Goal: Transaction & Acquisition: Purchase product/service

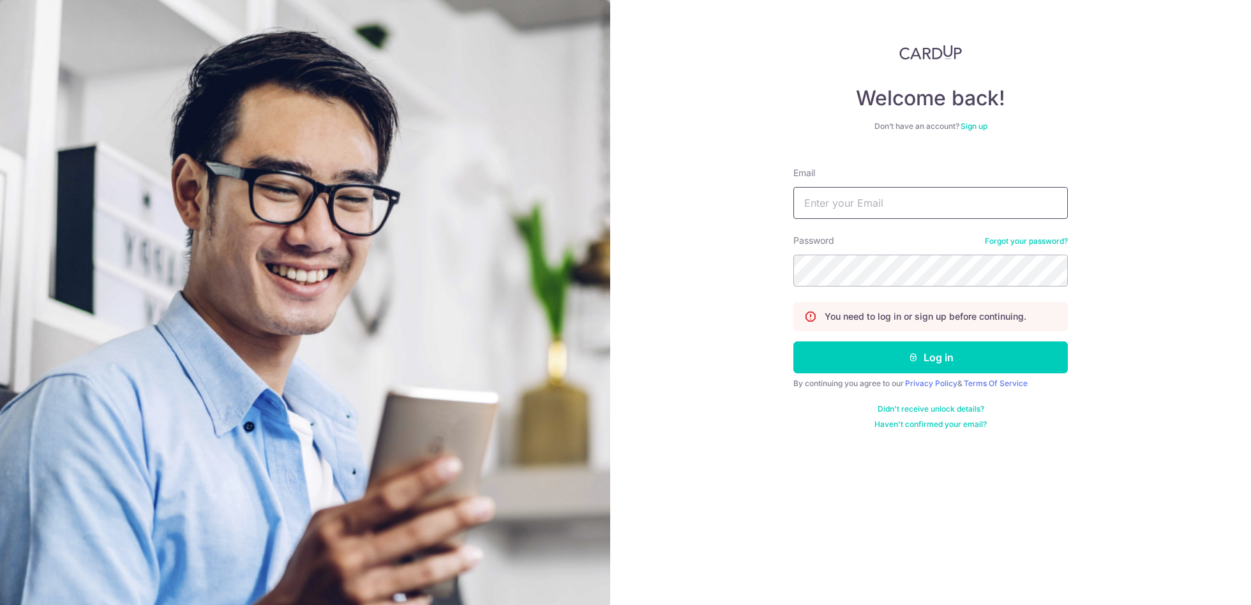
click at [825, 199] on input "Email" at bounding box center [930, 203] width 274 height 32
type input "[EMAIL_ADDRESS][DOMAIN_NAME]"
click at [928, 363] on button "Log in" at bounding box center [930, 357] width 274 height 32
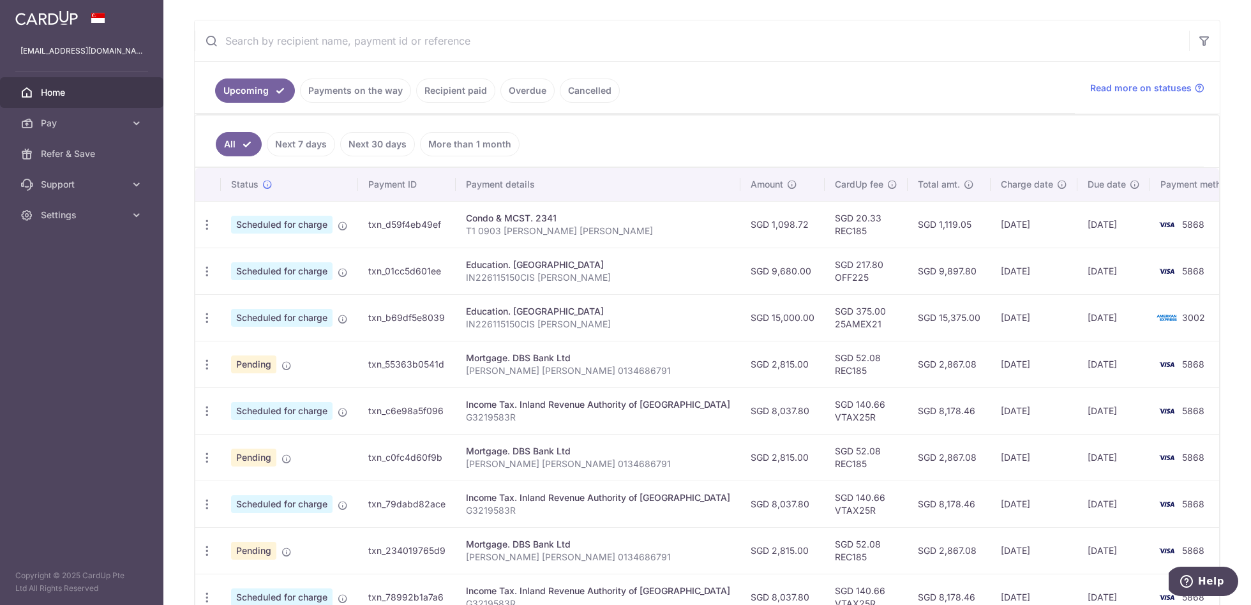
scroll to position [228, 0]
click at [205, 358] on icon "button" at bounding box center [206, 363] width 13 height 13
click at [240, 424] on span "Cancel payment" at bounding box center [275, 429] width 86 height 15
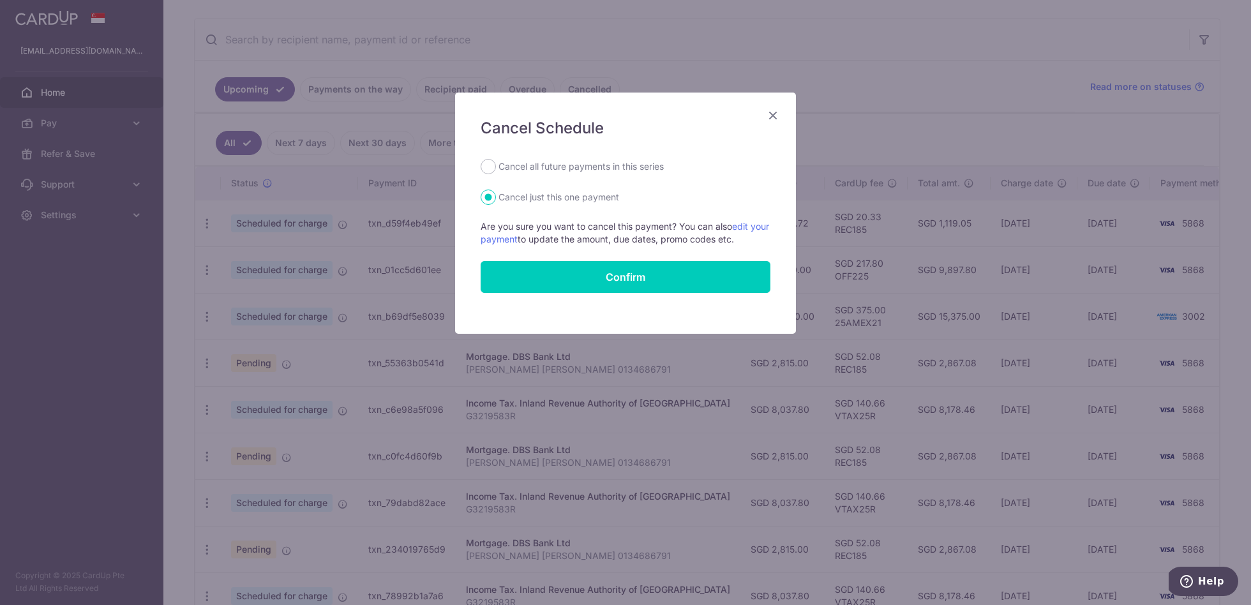
click at [574, 163] on label "Cancel all future payments in this series" at bounding box center [580, 166] width 165 height 15
click at [496, 163] on input "Cancel all future payments in this series" at bounding box center [487, 166] width 15 height 15
radio input "true"
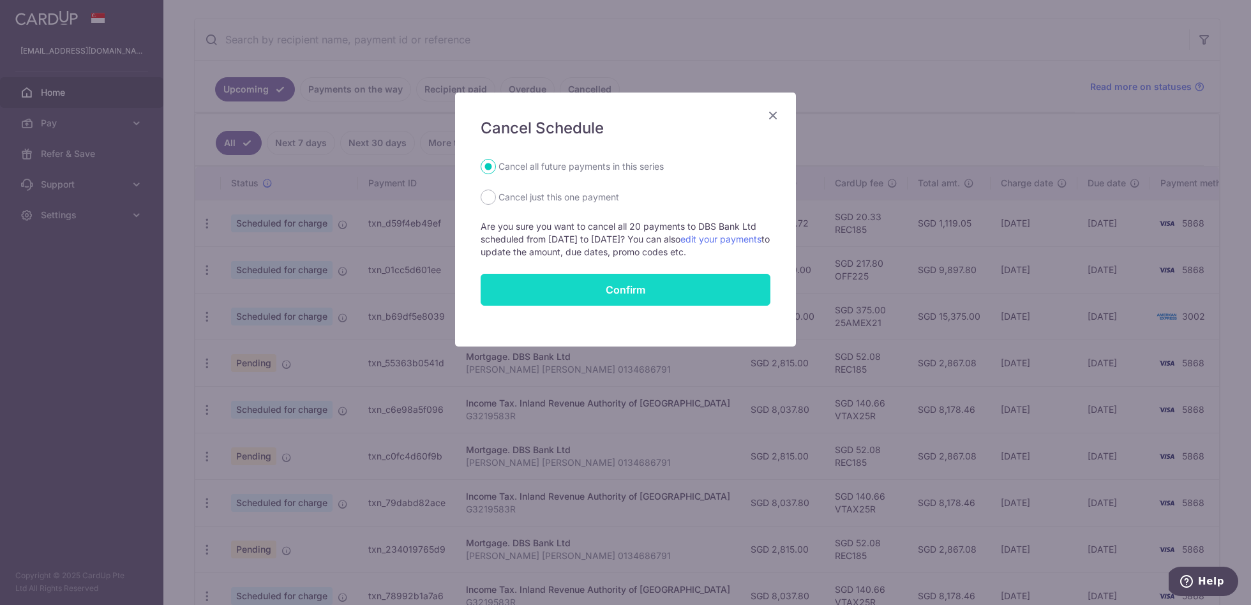
click at [600, 284] on button "Confirm" at bounding box center [625, 290] width 290 height 32
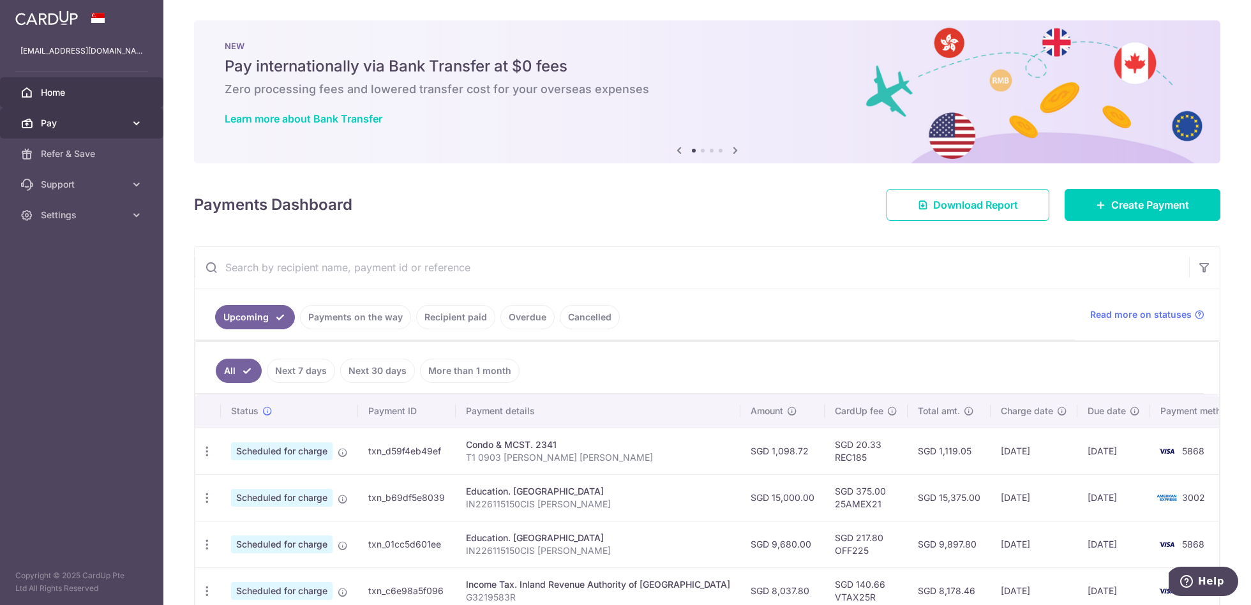
click at [133, 121] on icon at bounding box center [136, 123] width 13 height 13
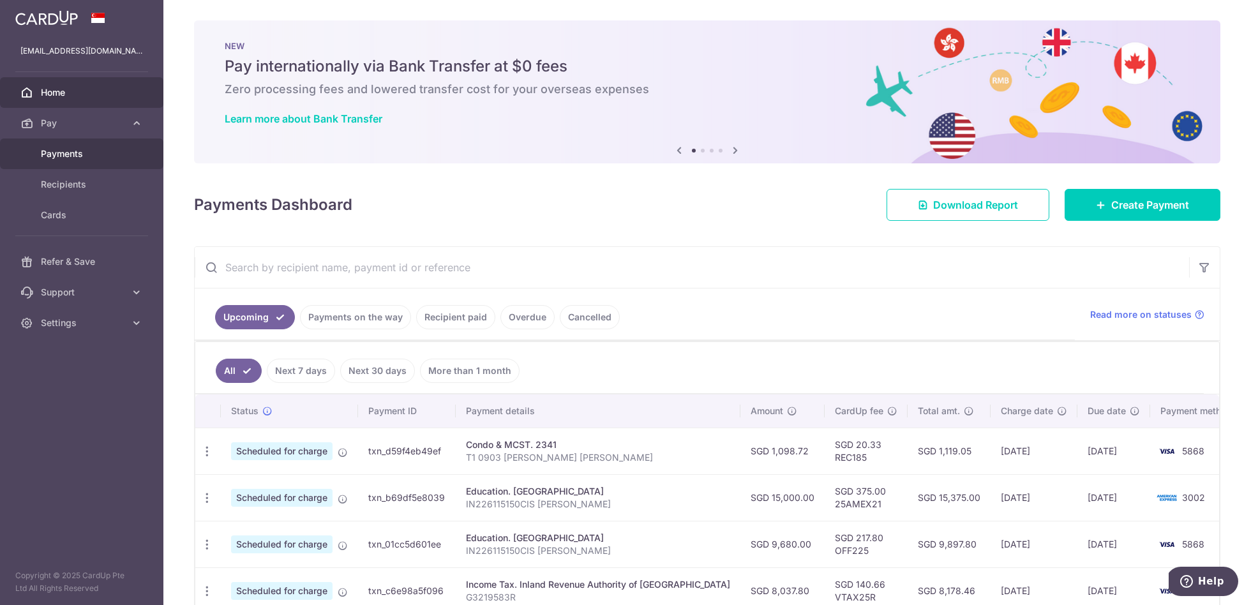
click at [74, 150] on span "Payments" at bounding box center [83, 153] width 84 height 13
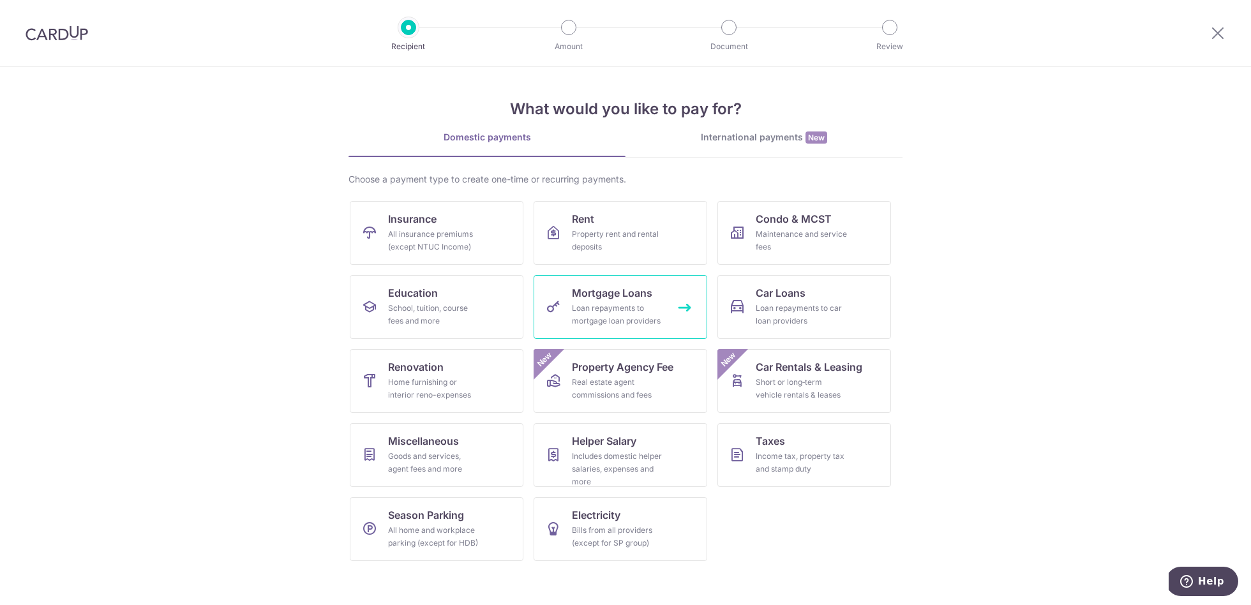
click at [628, 303] on div "Loan repayments to mortgage loan providers" at bounding box center [618, 315] width 92 height 26
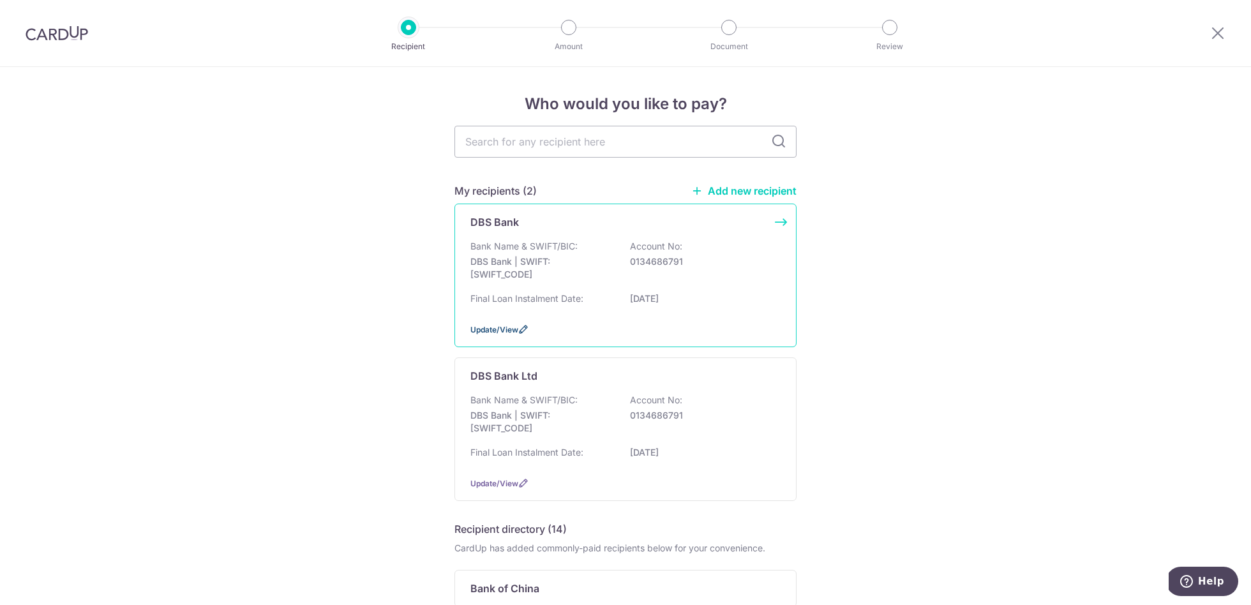
click at [509, 329] on span "Update/View" at bounding box center [494, 330] width 48 height 10
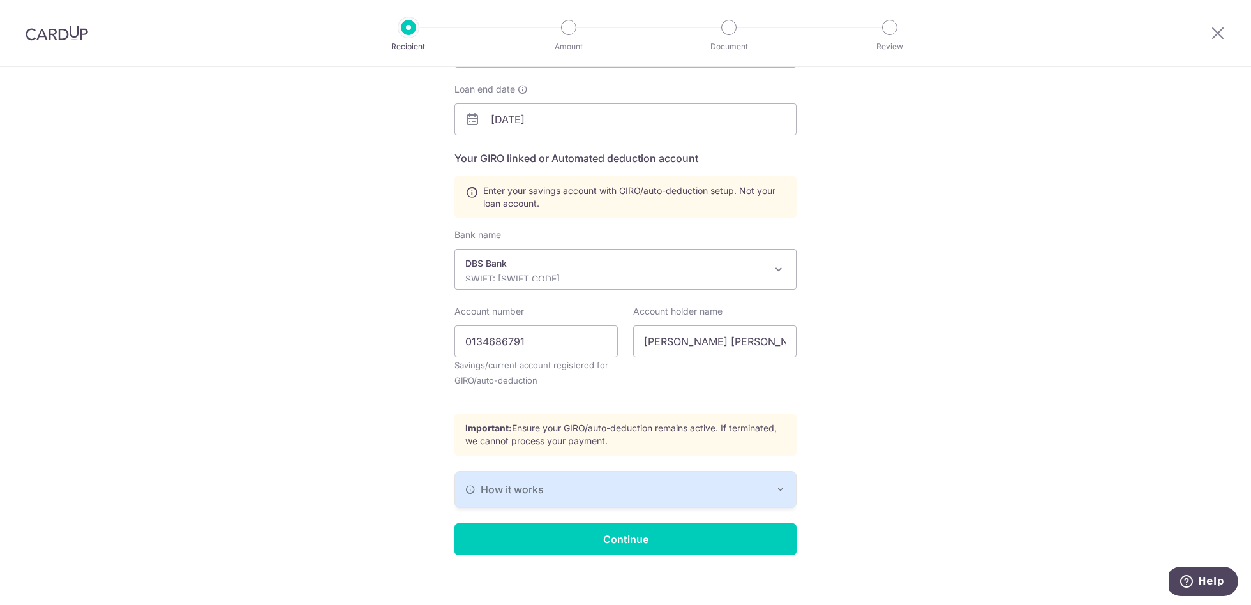
scroll to position [198, 0]
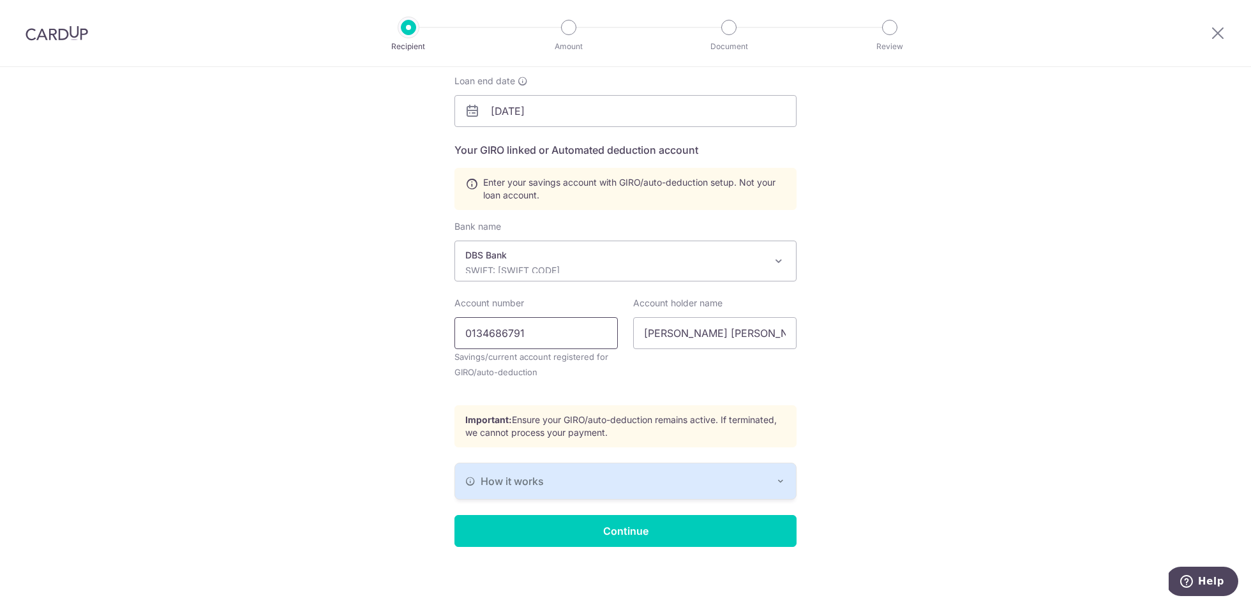
click at [549, 333] on input "0134686791" at bounding box center [535, 333] width 163 height 32
type input "0"
type input "1205598773"
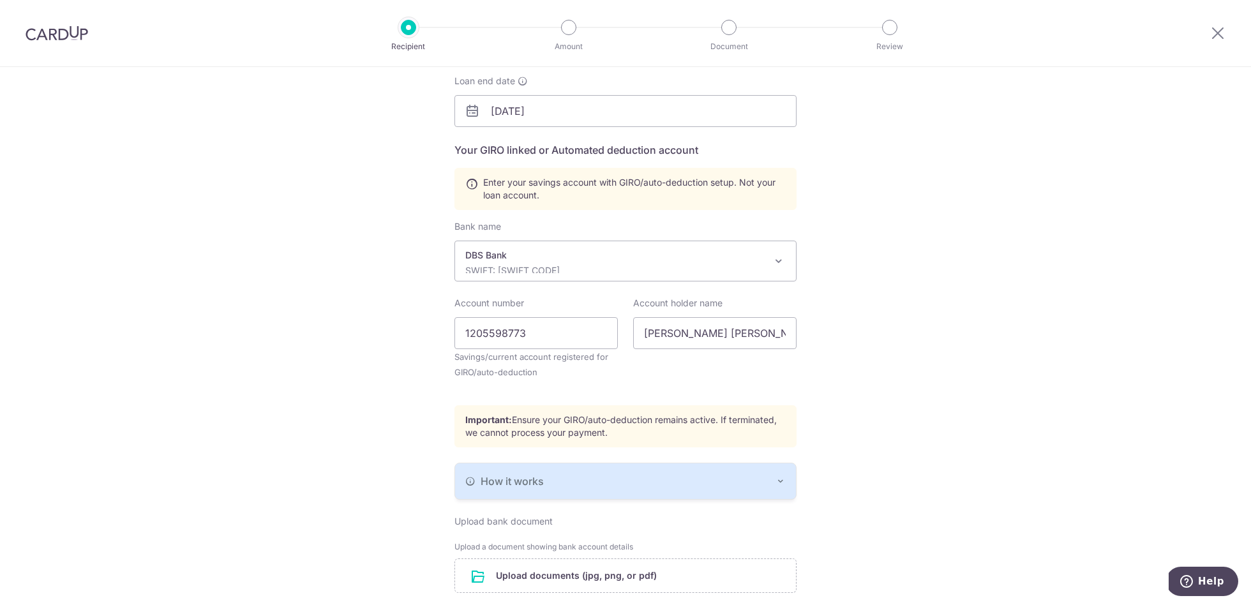
click at [911, 372] on div "Recipient Details Your recipient does not need a CardUp account to receive your…" at bounding box center [625, 303] width 1251 height 868
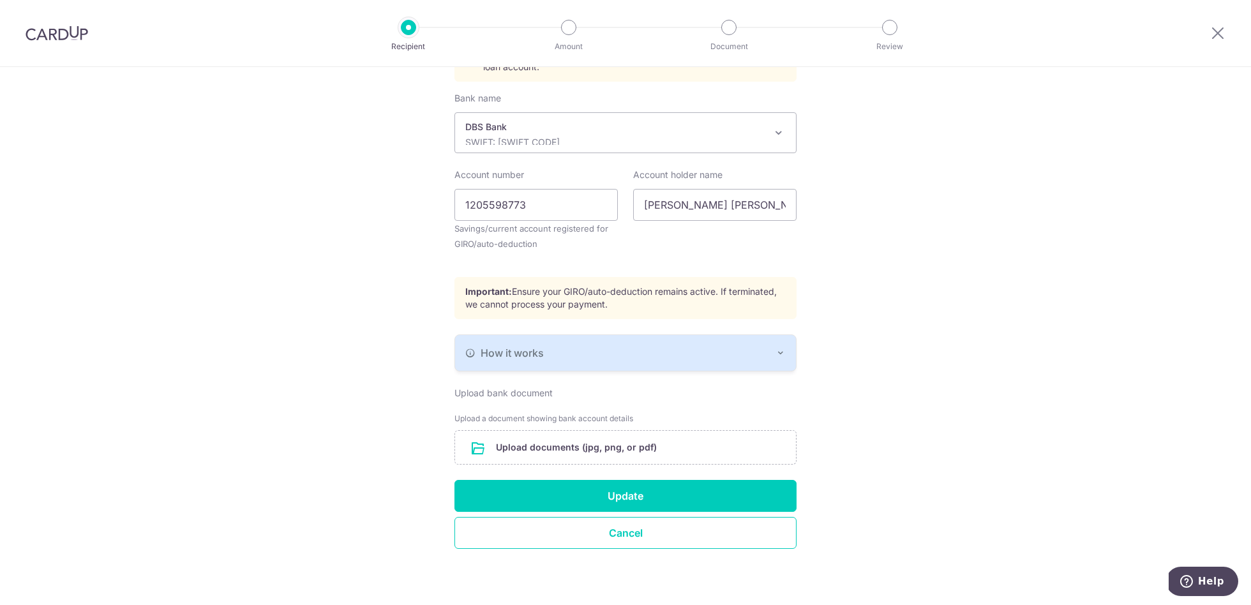
scroll to position [327, 0]
click at [533, 445] on input "file" at bounding box center [625, 446] width 341 height 33
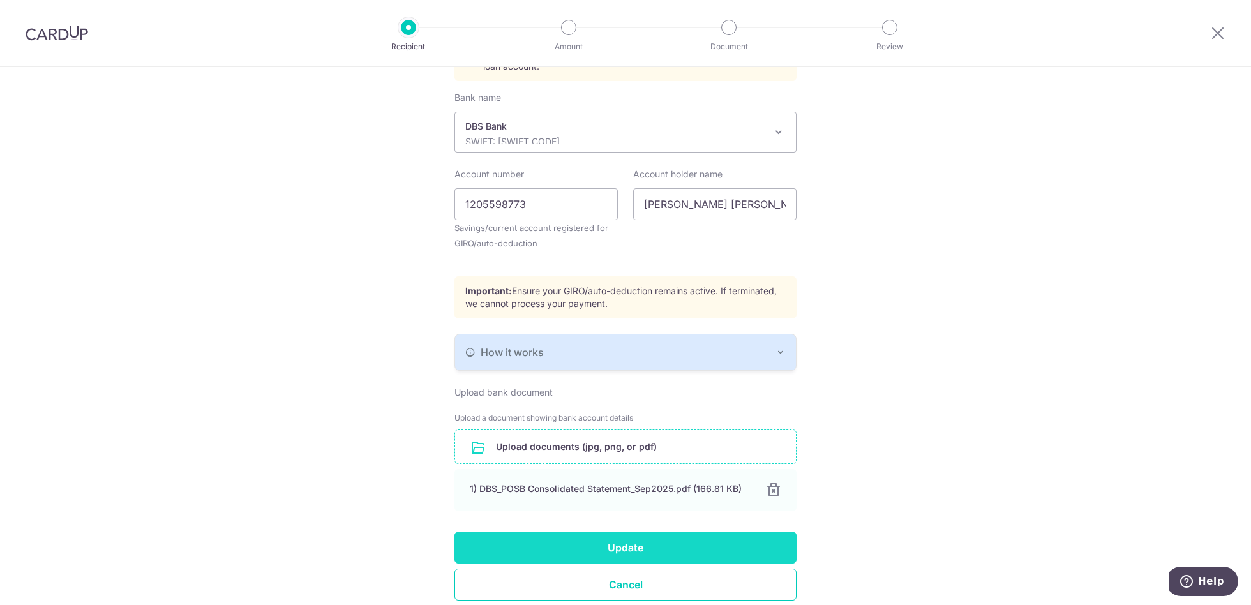
click at [640, 542] on button "Update" at bounding box center [625, 548] width 342 height 32
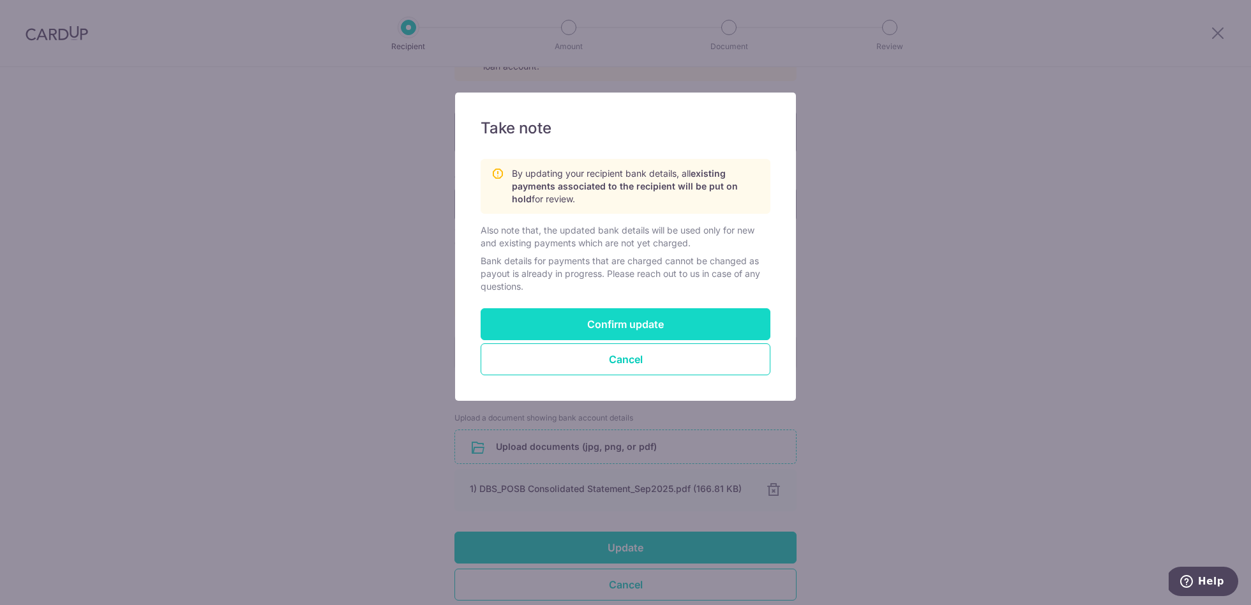
click at [617, 323] on button "Confirm update" at bounding box center [625, 324] width 290 height 32
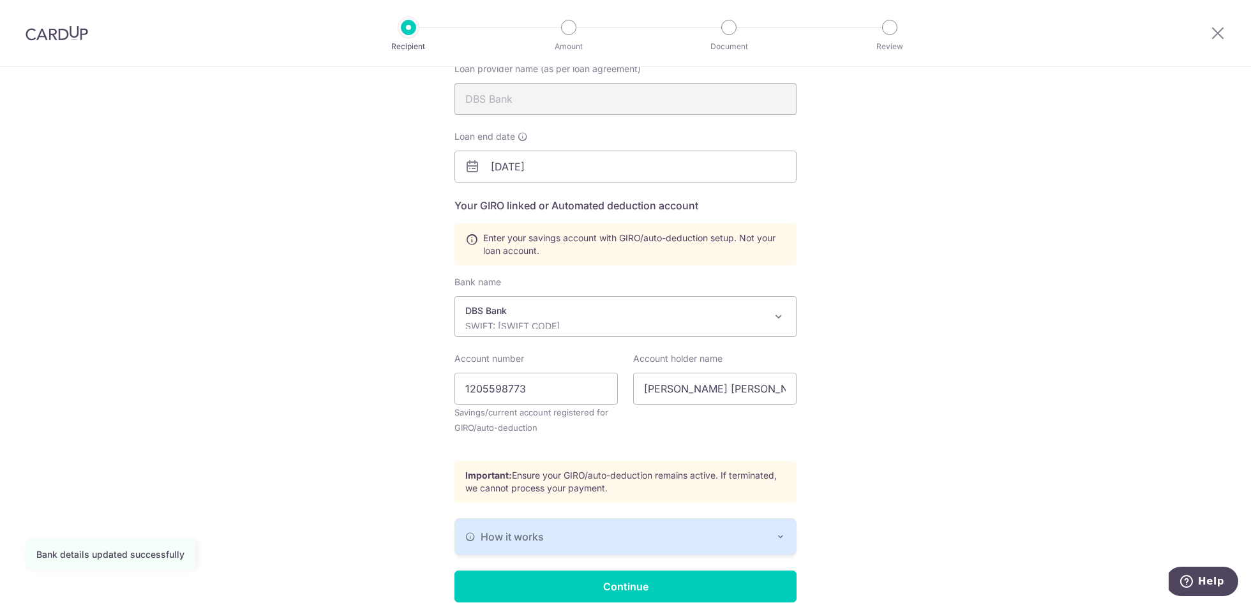
scroll to position [198, 0]
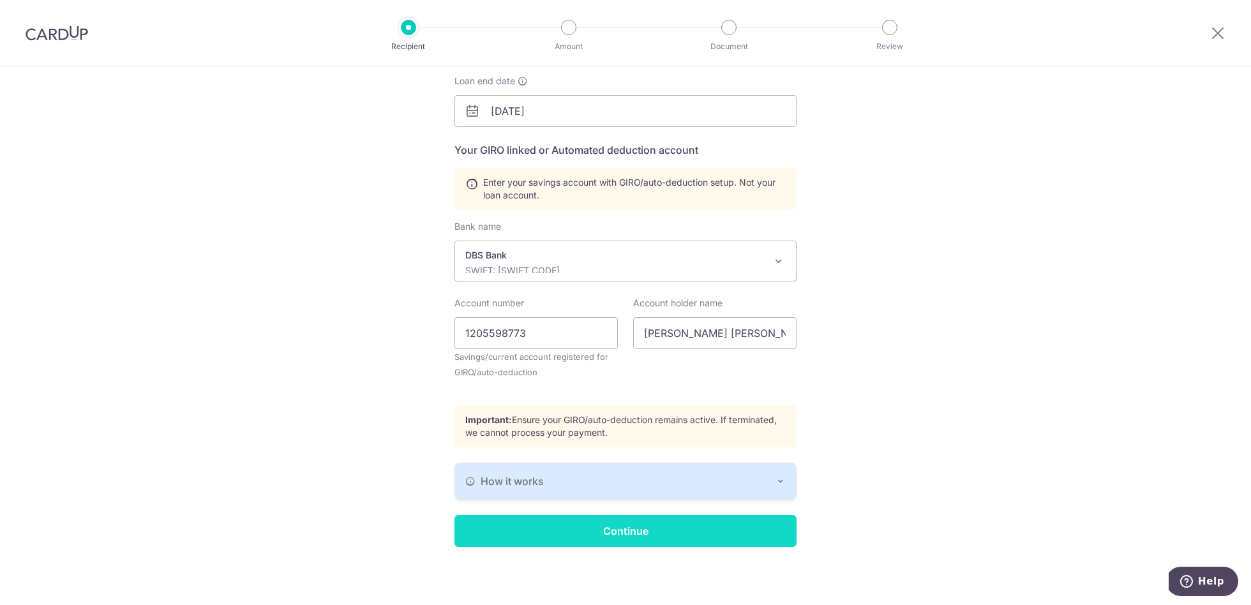
click at [618, 531] on input "Continue" at bounding box center [625, 531] width 342 height 32
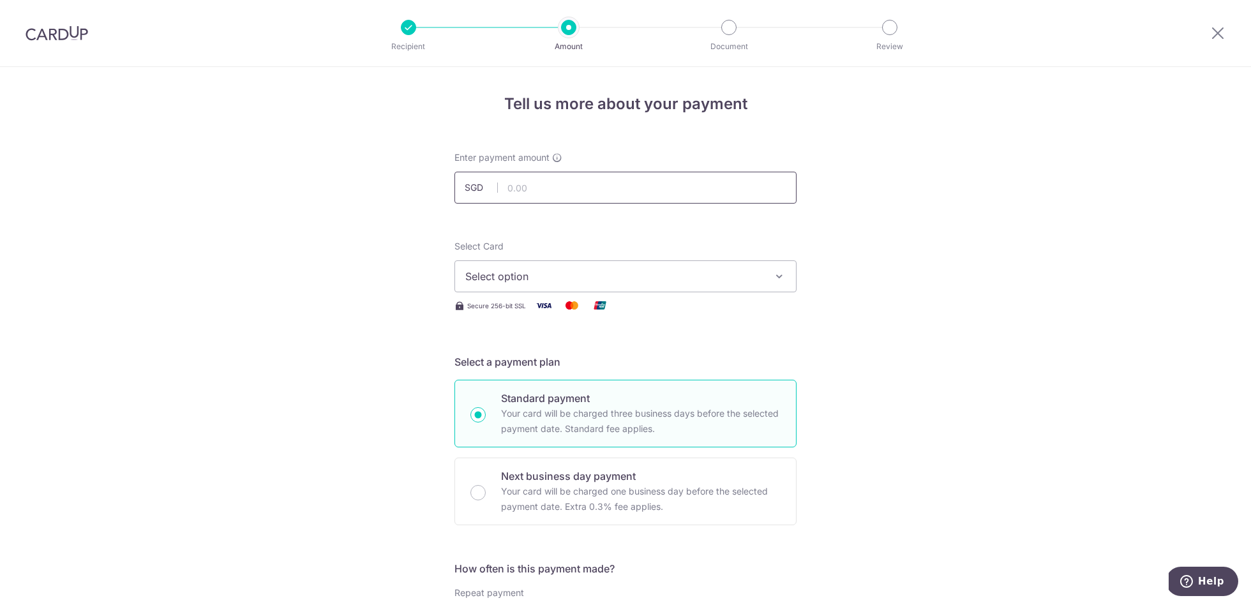
click at [526, 185] on input "text" at bounding box center [625, 188] width 342 height 32
type input "2,815.00"
click at [773, 272] on icon "button" at bounding box center [779, 276] width 13 height 13
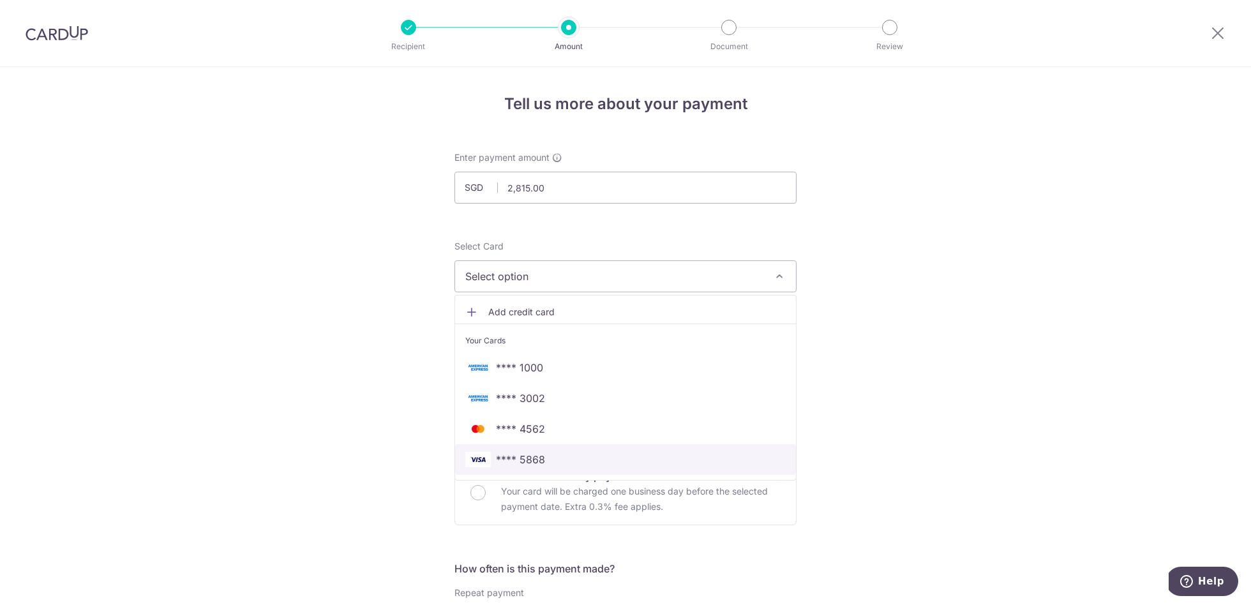
click at [517, 452] on span "**** 5868" at bounding box center [520, 459] width 49 height 15
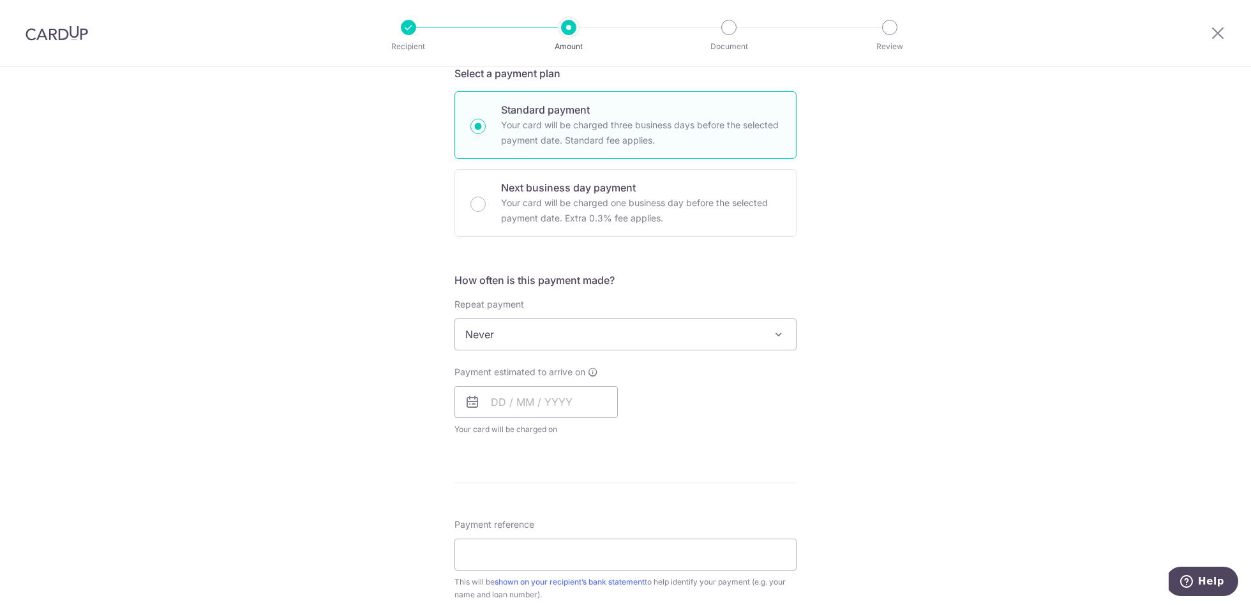
scroll to position [299, 0]
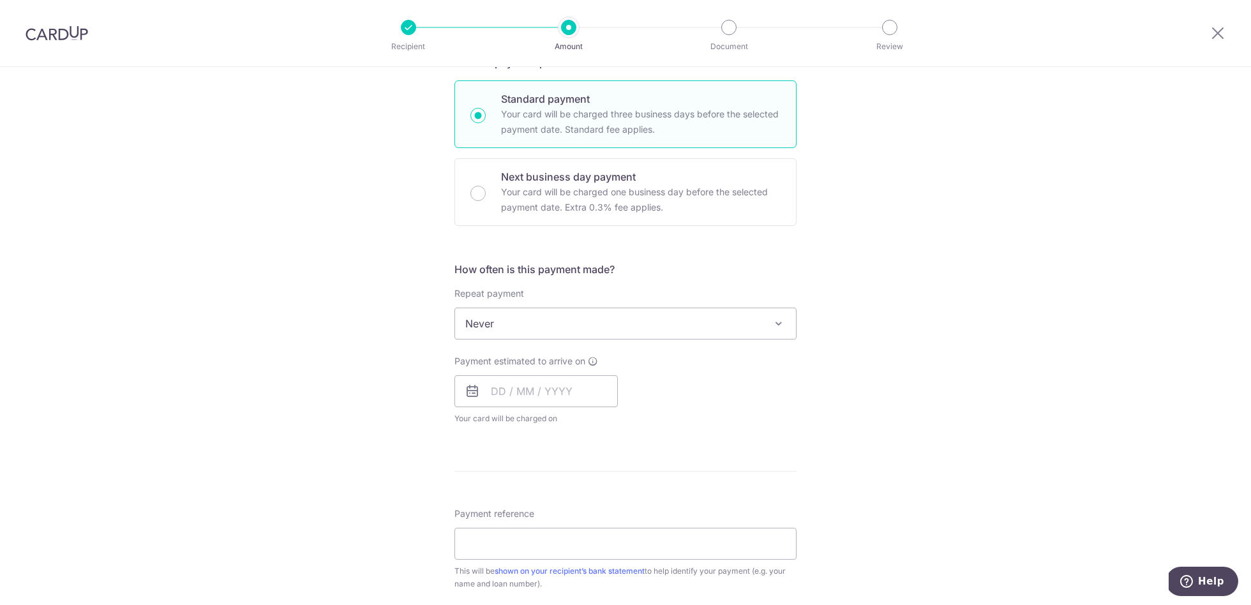
click at [773, 321] on span at bounding box center [778, 323] width 15 height 15
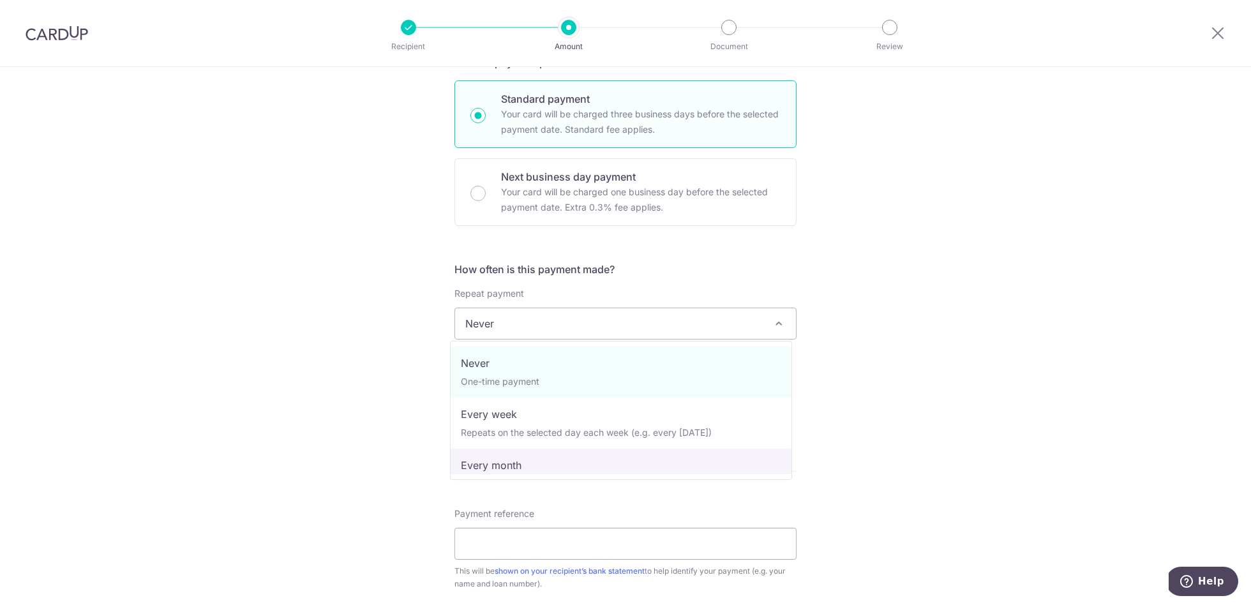
select select "3"
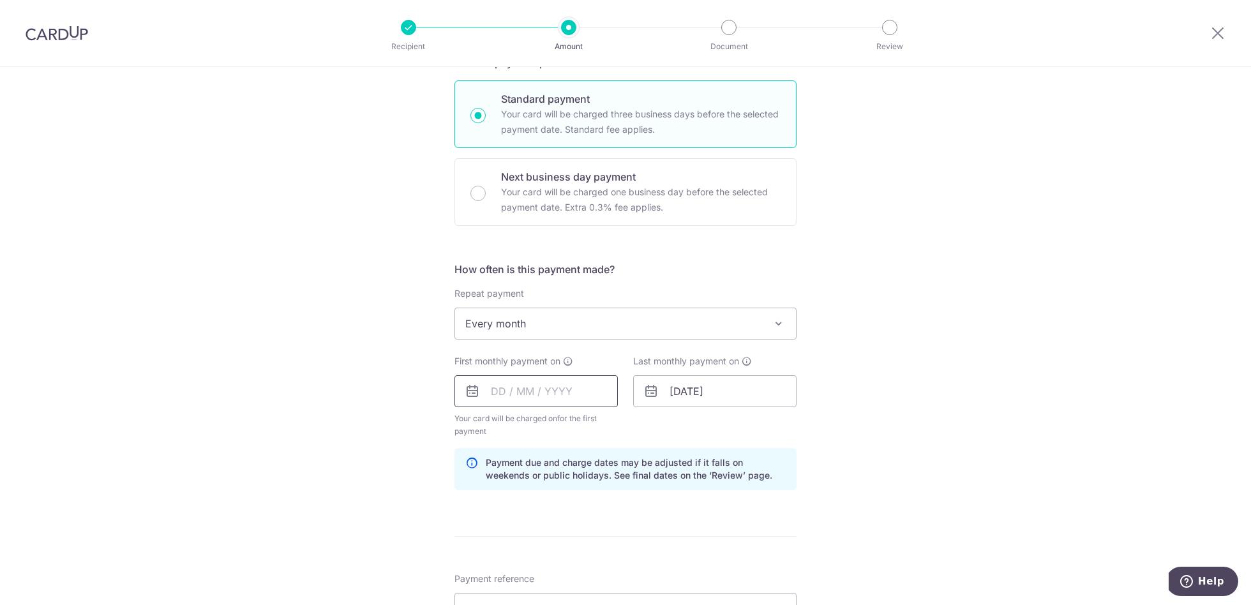
click at [539, 380] on input "text" at bounding box center [535, 391] width 163 height 32
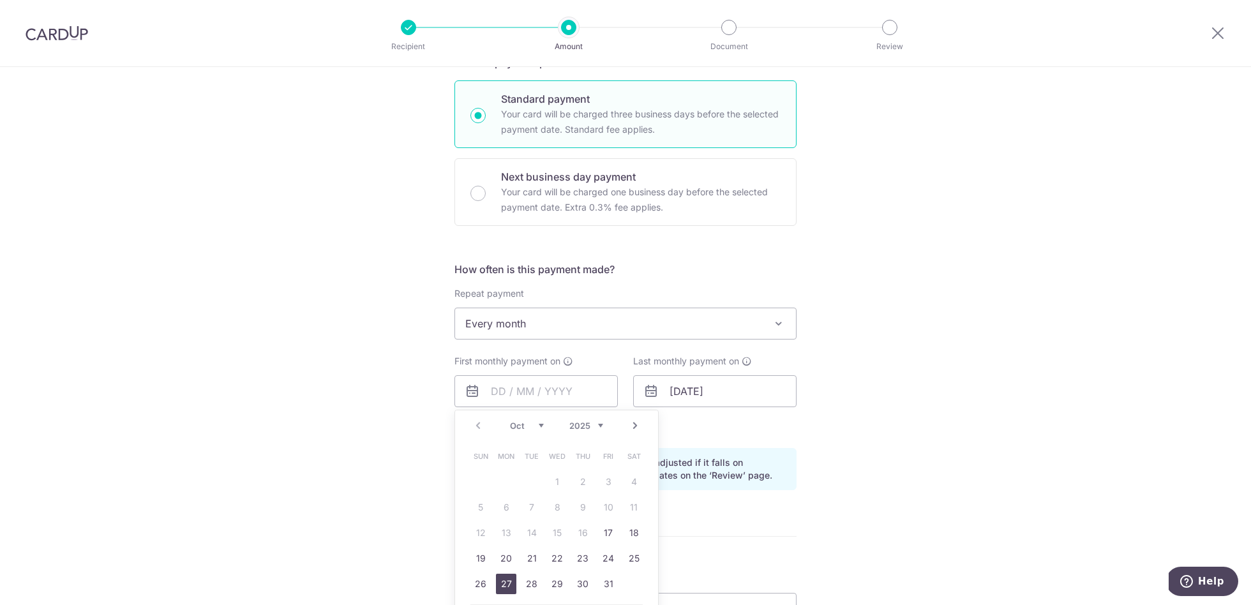
click at [503, 580] on link "27" at bounding box center [506, 584] width 20 height 20
type input "27/10/2025"
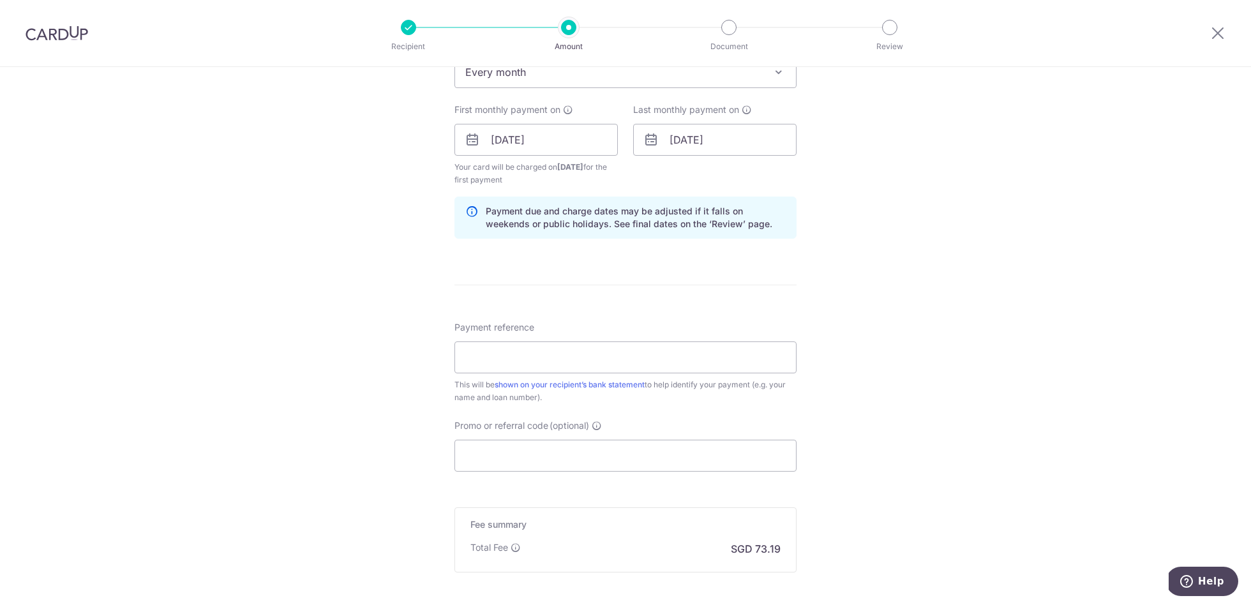
scroll to position [551, 0]
click at [544, 355] on input "Payment reference" at bounding box center [625, 357] width 342 height 32
type input "Tanuj Vijay 0134686791"
click at [572, 457] on input "Promo or referral code (optional)" at bounding box center [625, 455] width 342 height 32
paste input "3HOME25R"
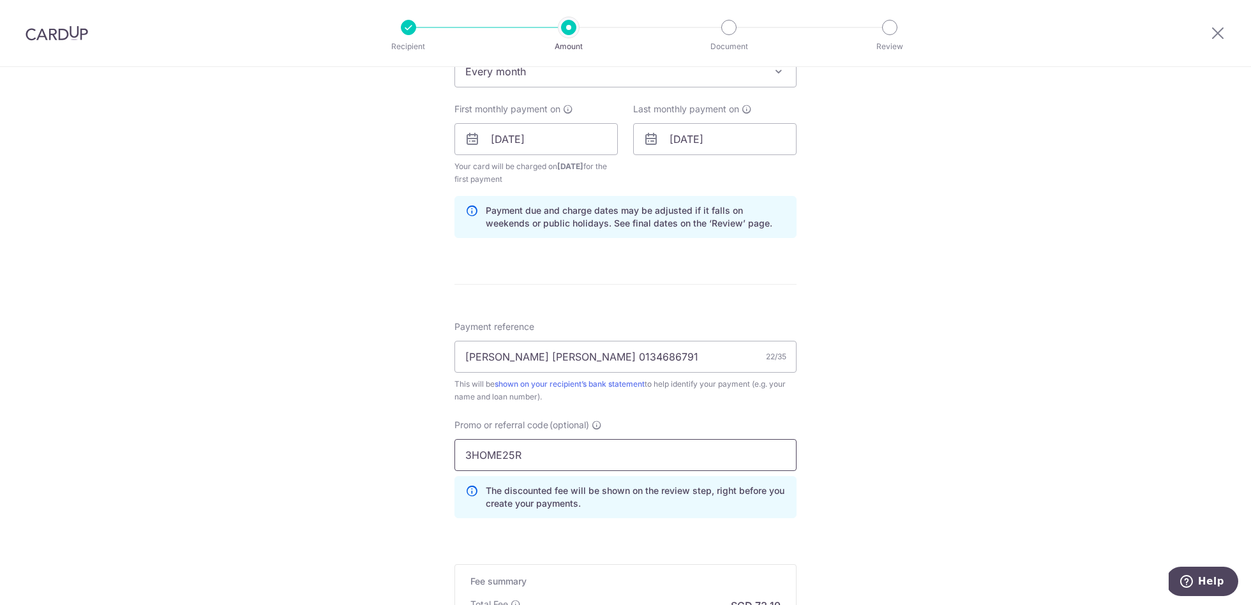
type input "3HOME25R"
click at [912, 454] on div "Tell us more about your payment Enter payment amount SGD 2,815.00 2815.00 Selec…" at bounding box center [625, 154] width 1251 height 1277
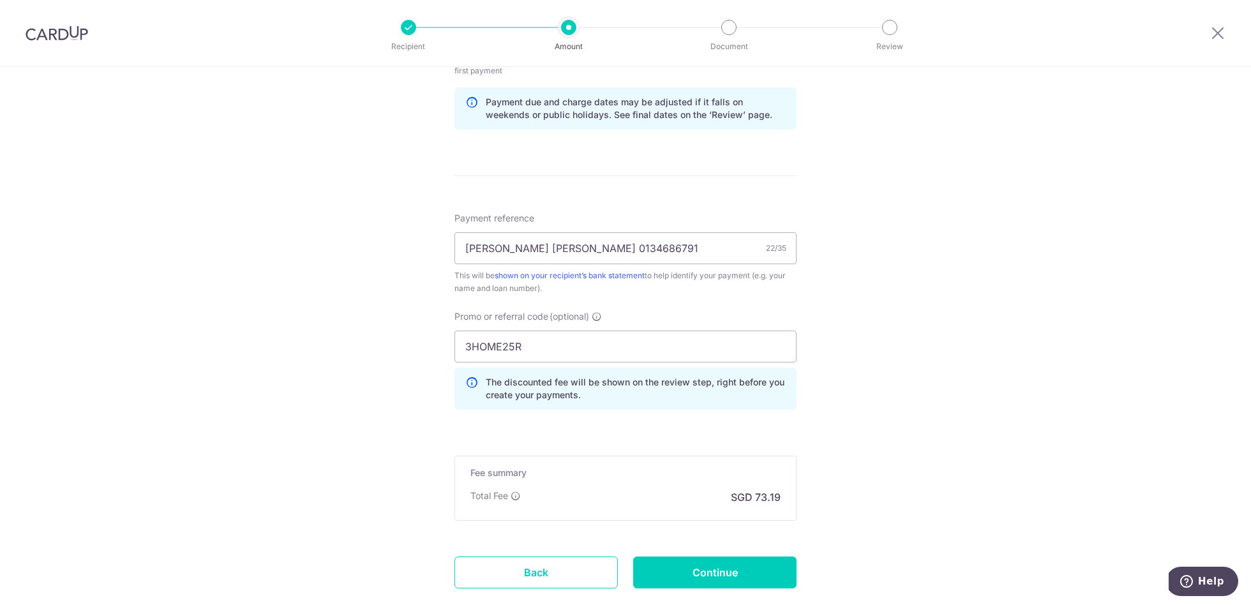
scroll to position [735, 0]
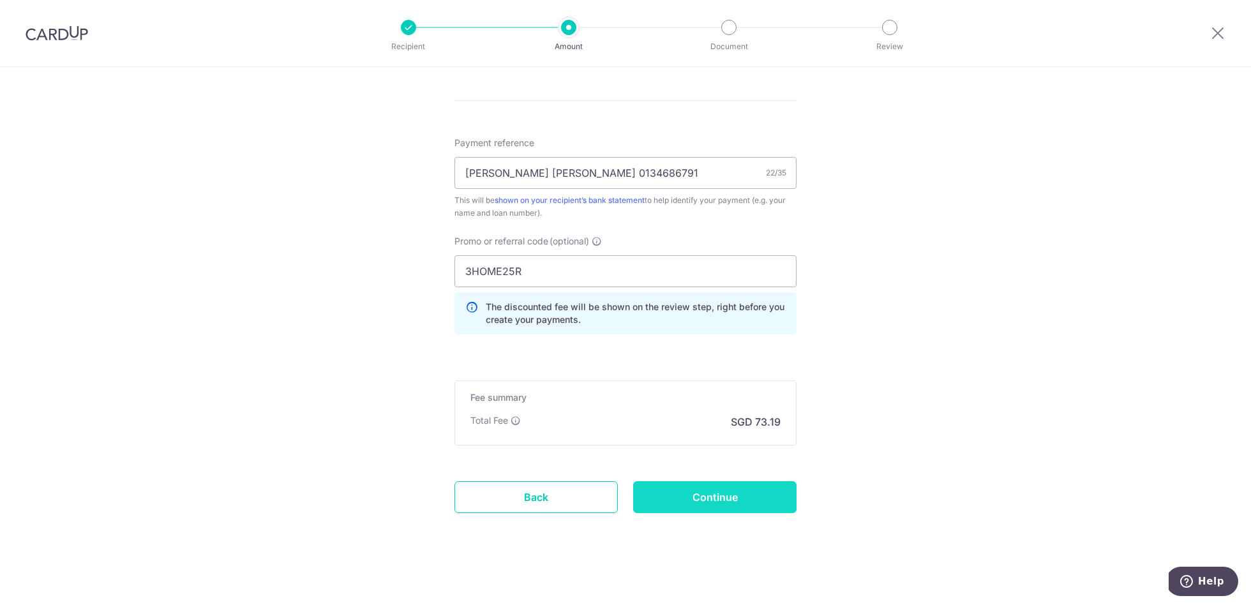
click at [734, 495] on input "Continue" at bounding box center [714, 497] width 163 height 32
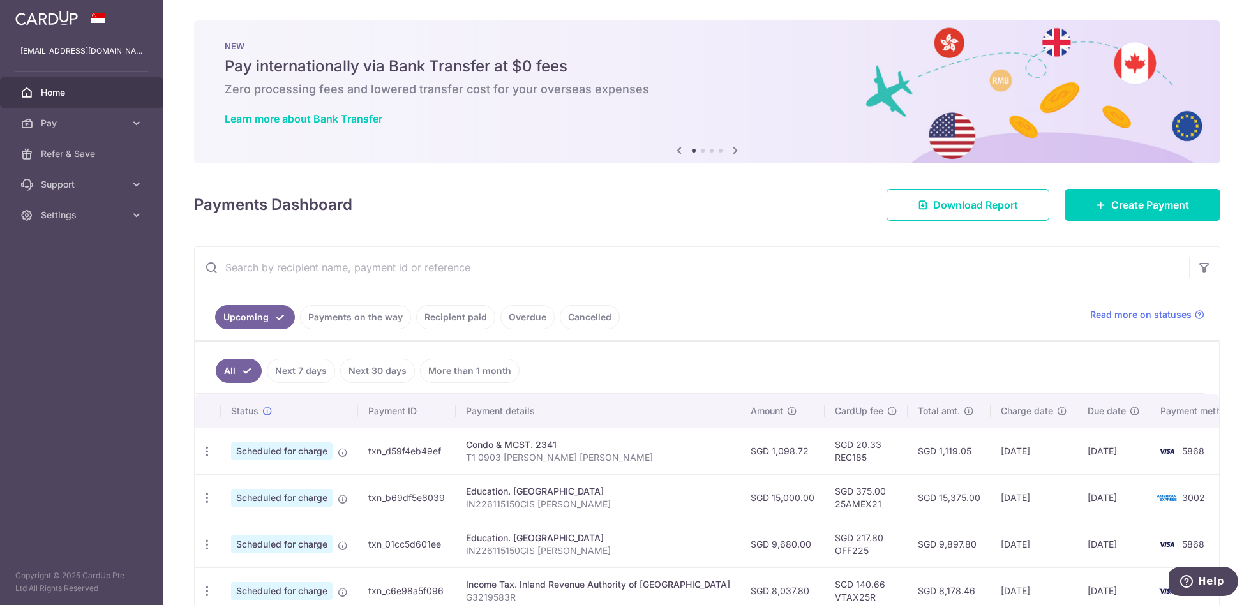
click at [733, 149] on icon at bounding box center [734, 150] width 15 height 16
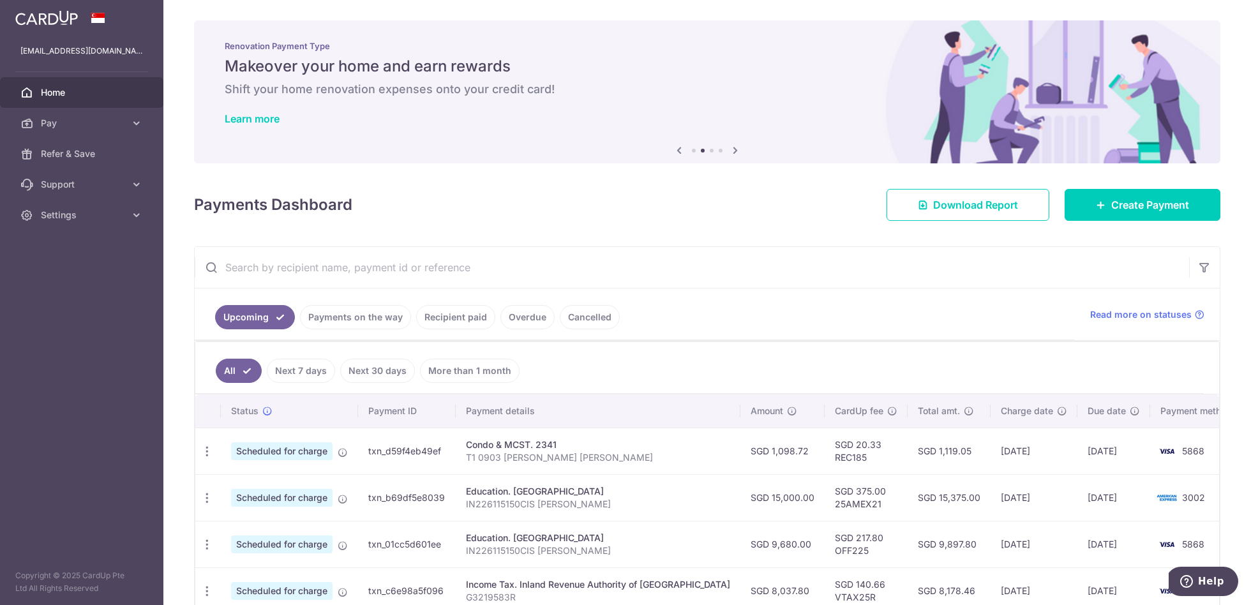
click at [733, 149] on icon at bounding box center [734, 150] width 15 height 16
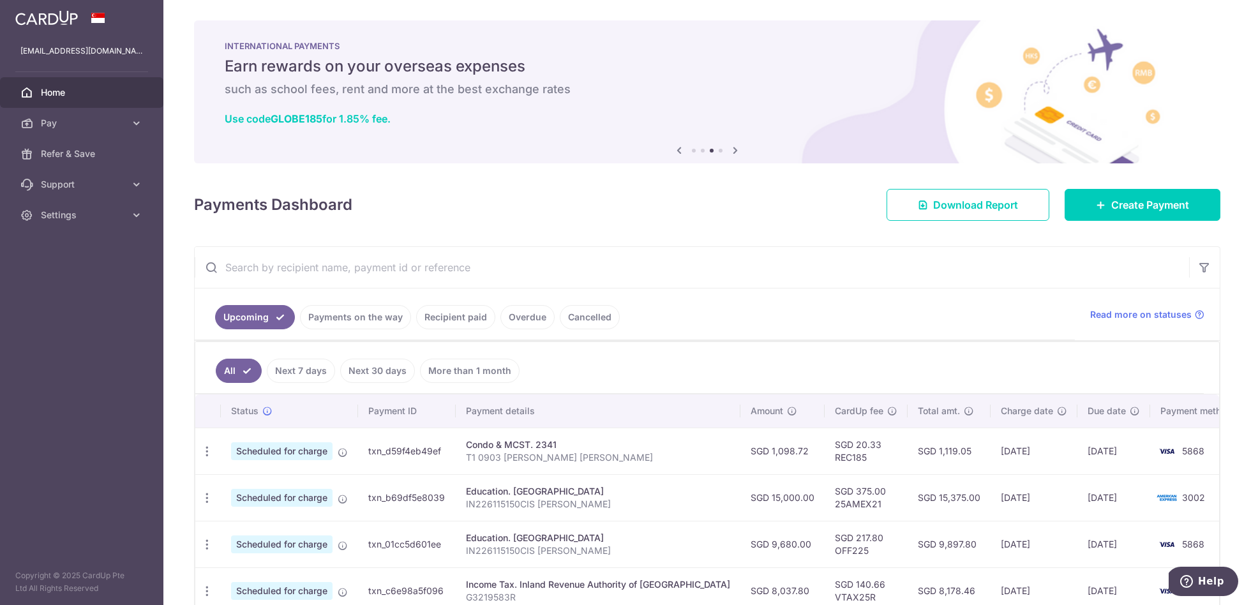
click at [733, 149] on icon at bounding box center [734, 150] width 15 height 16
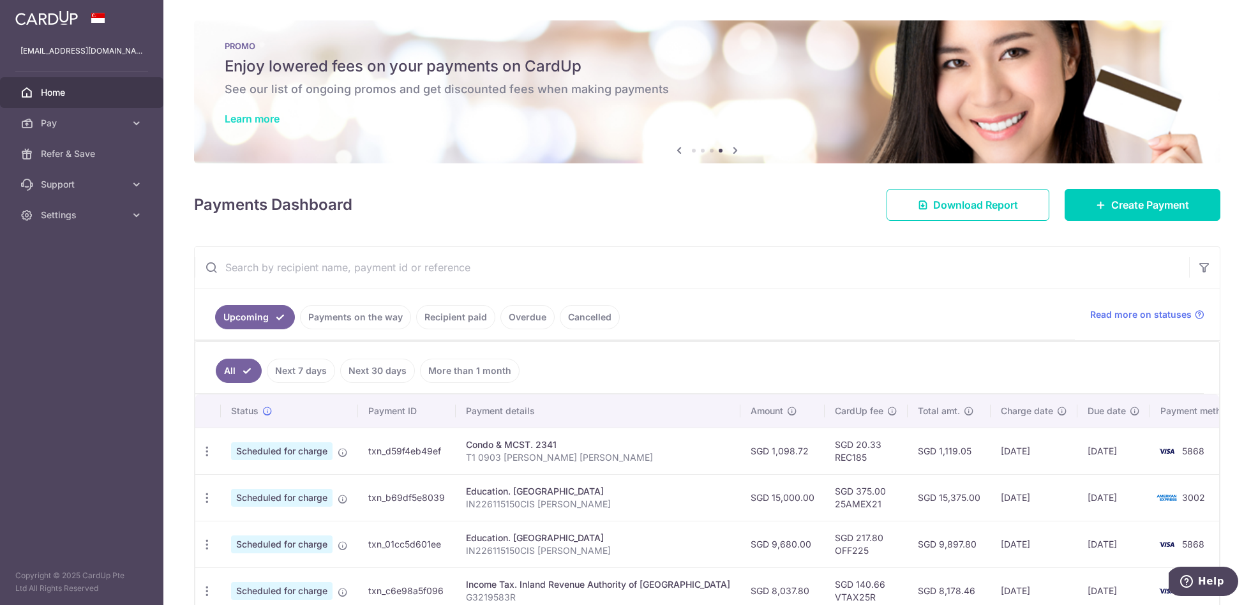
click at [265, 116] on link "Learn more" at bounding box center [252, 118] width 55 height 13
click at [138, 117] on icon at bounding box center [136, 123] width 13 height 13
click at [86, 154] on span "Payments" at bounding box center [83, 153] width 84 height 13
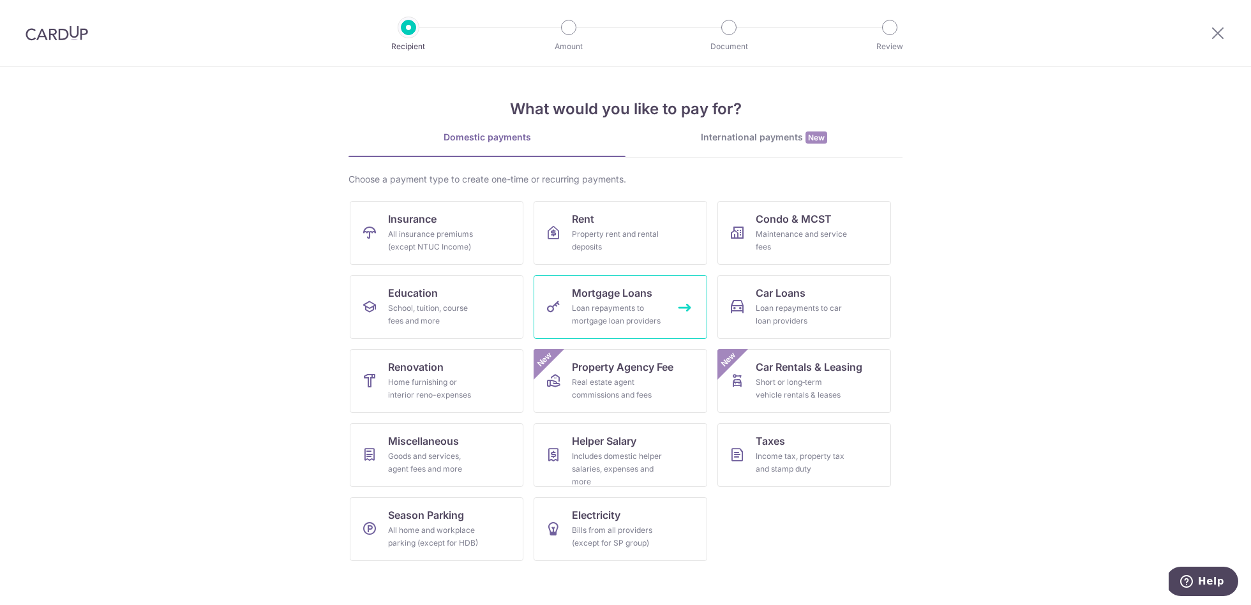
click at [613, 297] on span "Mortgage Loans" at bounding box center [612, 292] width 80 height 15
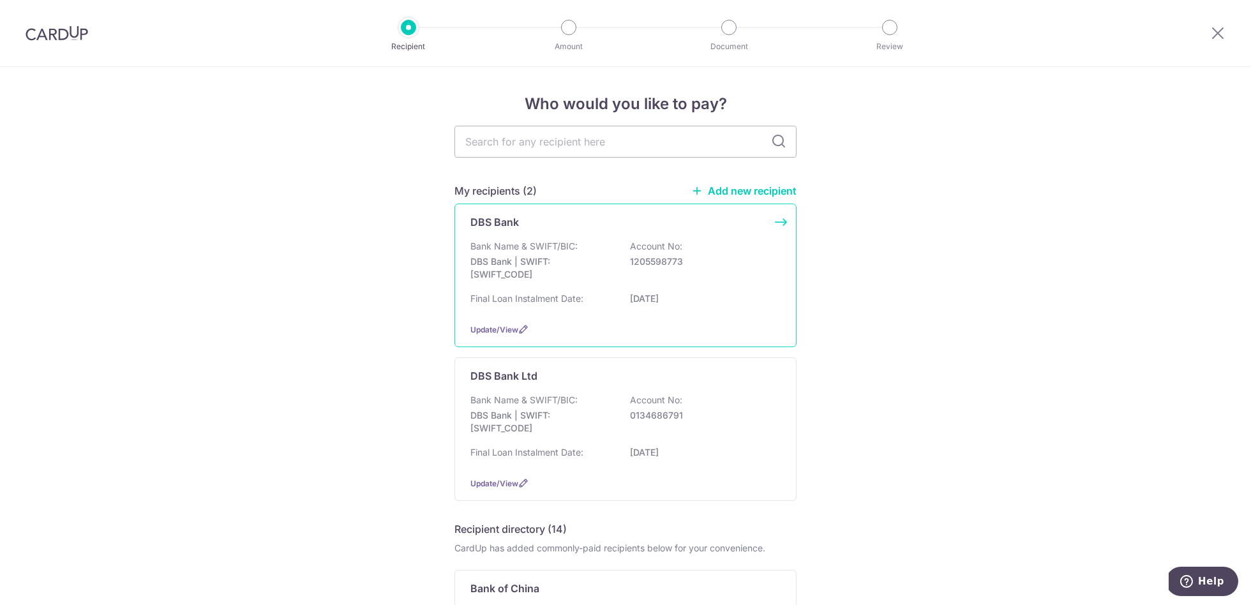
click at [719, 286] on div "Bank Name & SWIFT/BIC: DBS Bank | SWIFT: DBSSSGSGXXX Account No: 1205598773" at bounding box center [625, 263] width 310 height 47
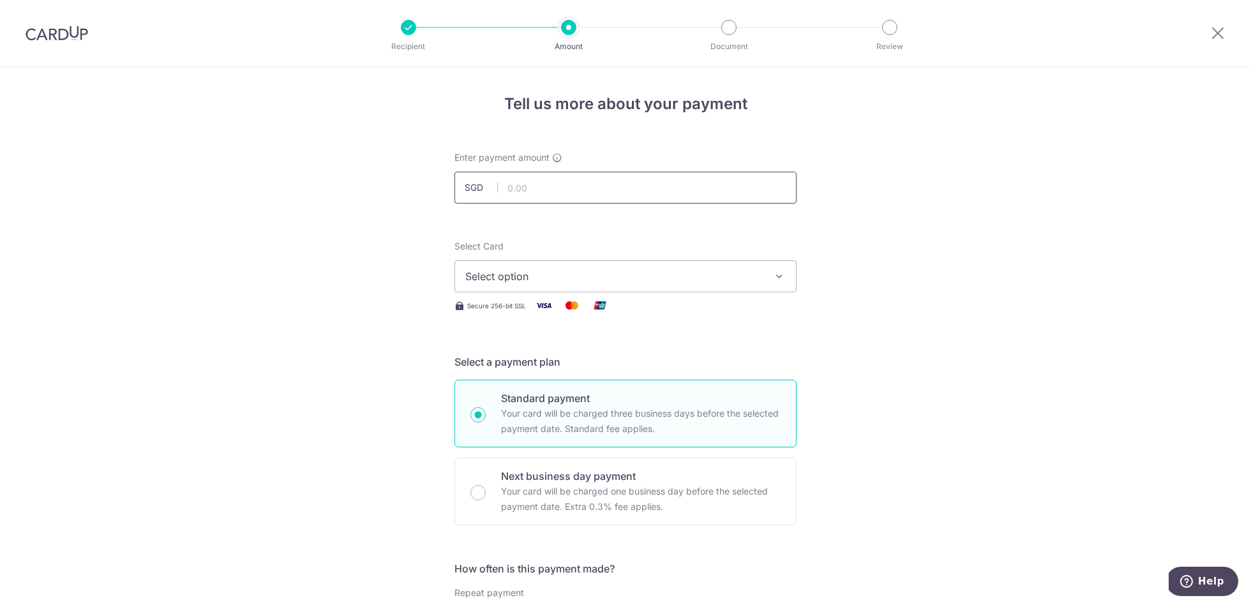
click at [603, 186] on input "text" at bounding box center [625, 188] width 342 height 32
type input "2,815.00"
click at [585, 278] on span "Select option" at bounding box center [613, 276] width 297 height 15
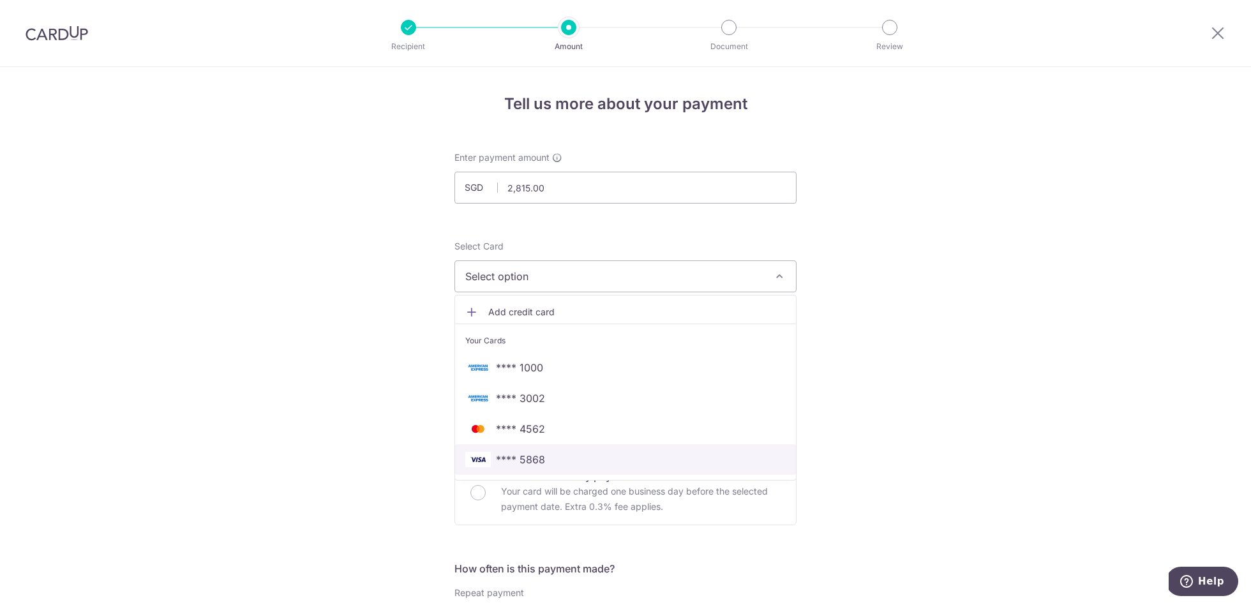
click at [565, 456] on span "**** 5868" at bounding box center [625, 459] width 320 height 15
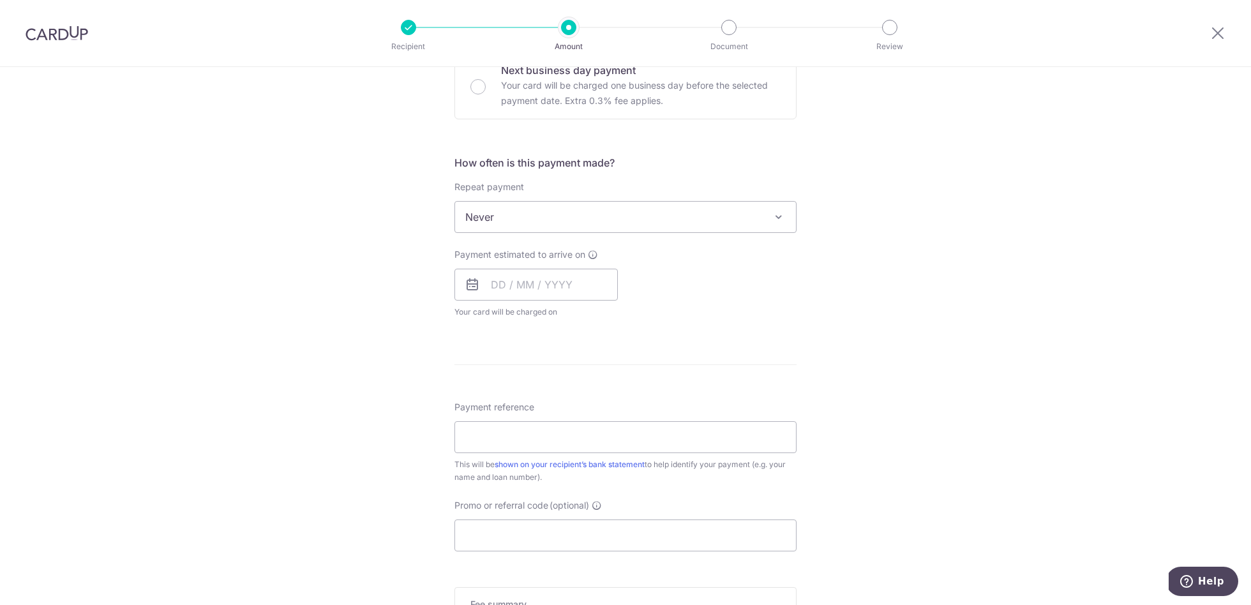
scroll to position [415, 0]
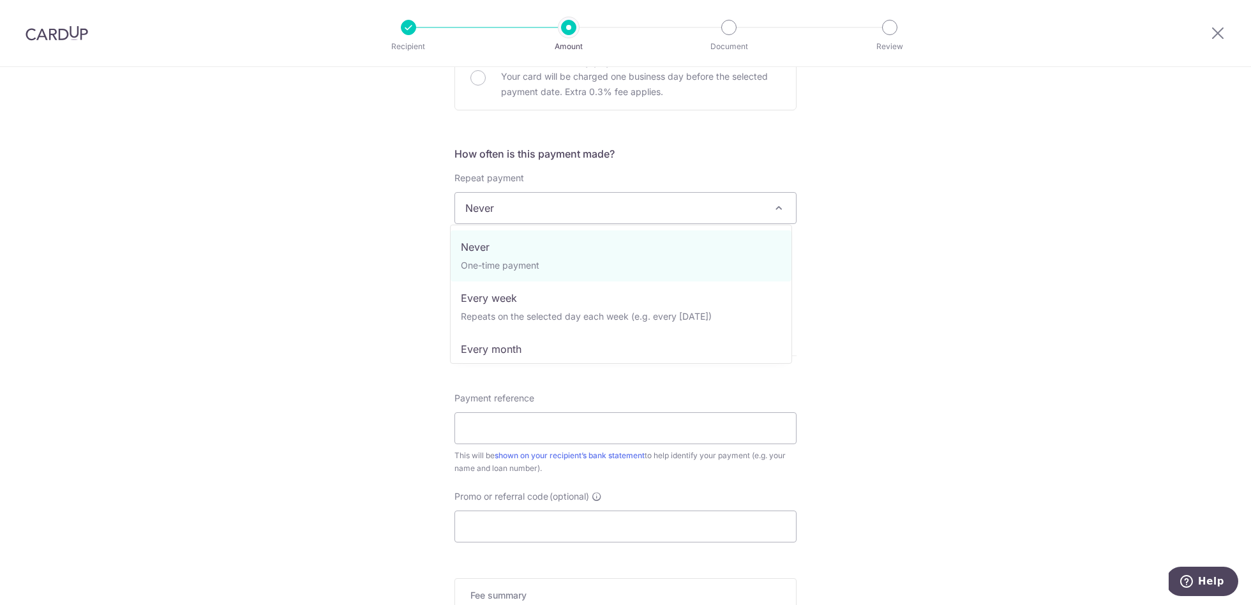
click at [616, 207] on span "Never" at bounding box center [625, 208] width 341 height 31
select select "3"
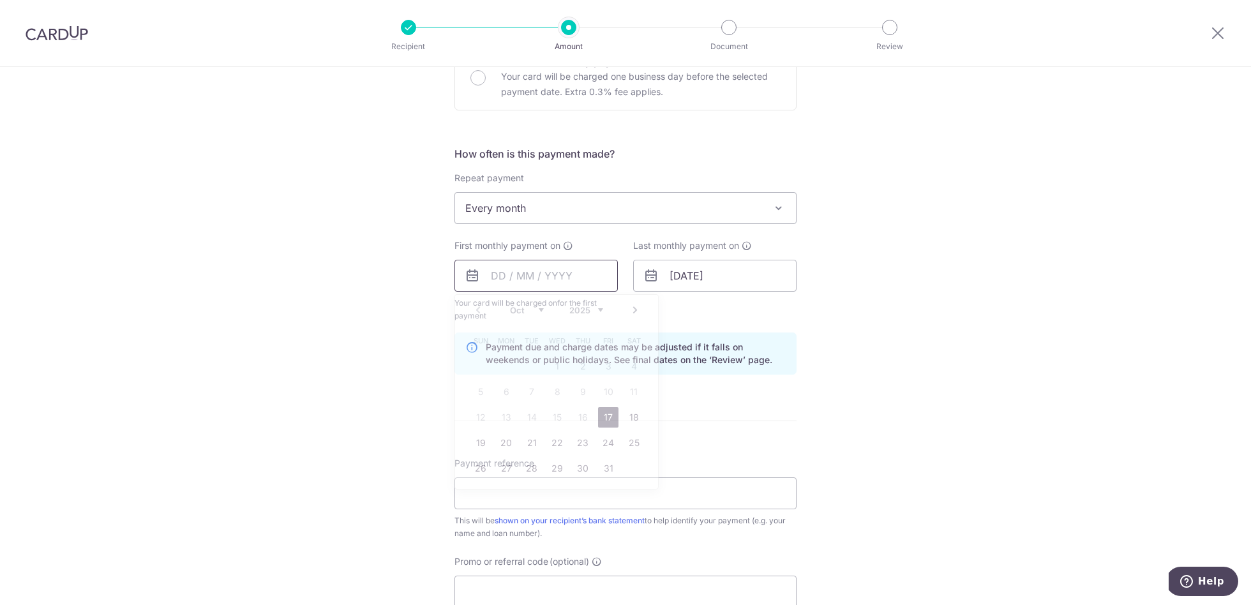
click at [527, 267] on input "text" at bounding box center [535, 276] width 163 height 32
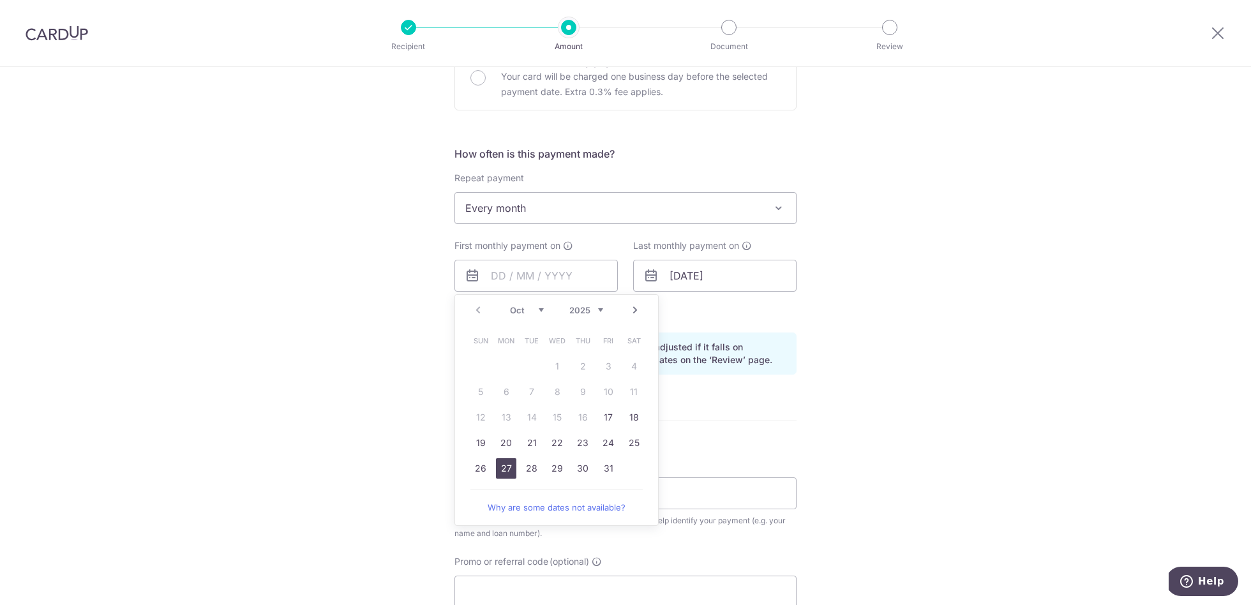
click at [499, 466] on link "27" at bounding box center [506, 468] width 20 height 20
type input "27/10/2025"
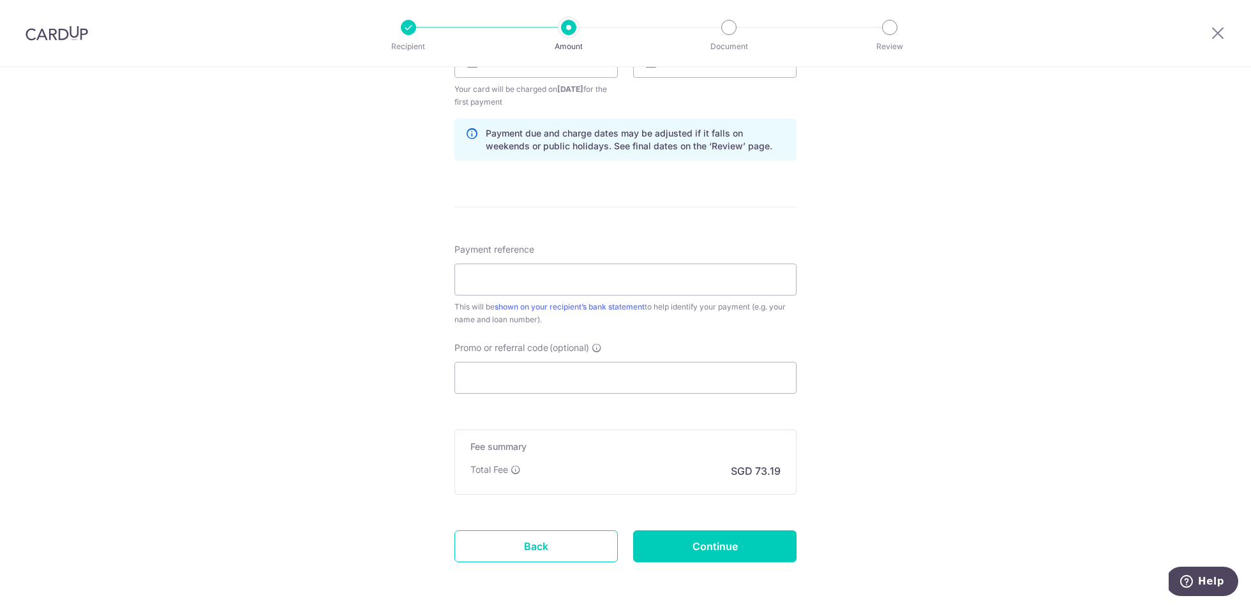
scroll to position [658, 0]
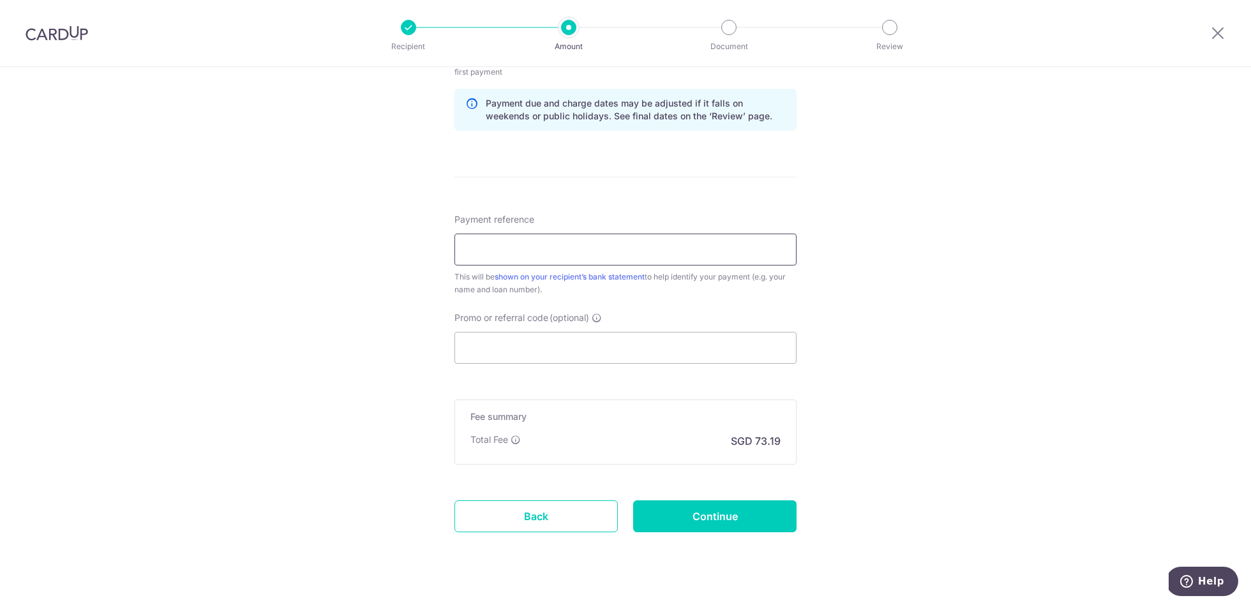
click at [576, 249] on input "Payment reference" at bounding box center [625, 250] width 342 height 32
type input "Tanuj Vijay 0134686791"
click at [477, 341] on input "Promo or referral code (optional)" at bounding box center [625, 348] width 342 height 32
paste input "3HOME25R"
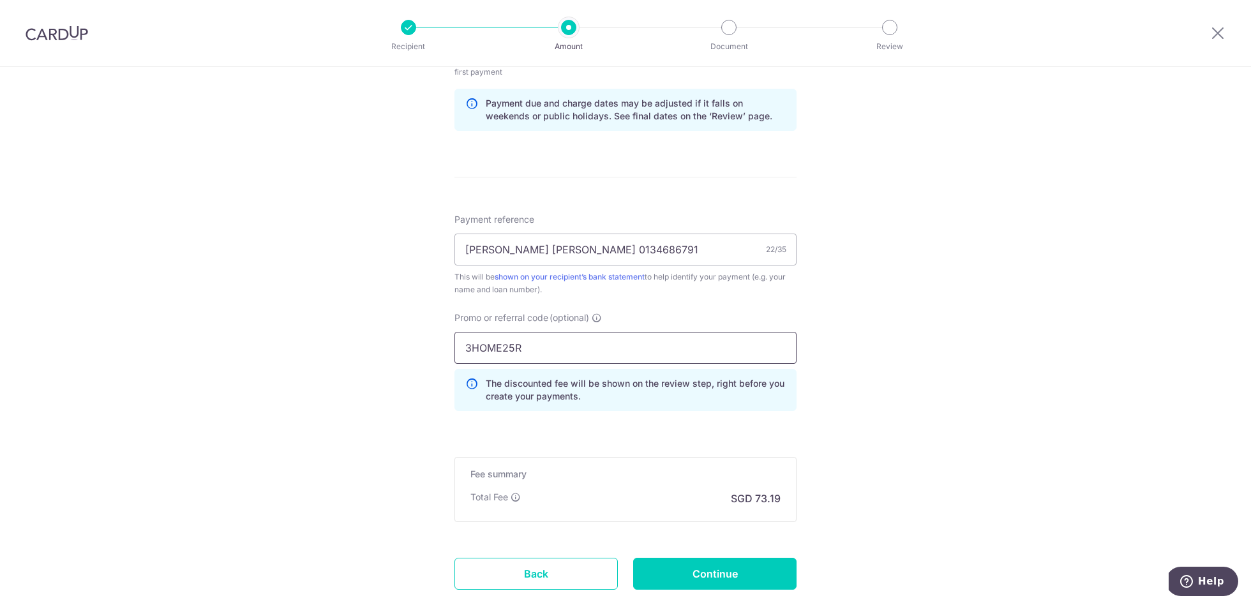
type input "3HOME25R"
click at [939, 405] on div "Tell us more about your payment Enter payment amount SGD 2,815.00 2815.00 Selec…" at bounding box center [625, 47] width 1251 height 1277
click at [733, 569] on input "Continue" at bounding box center [714, 574] width 163 height 32
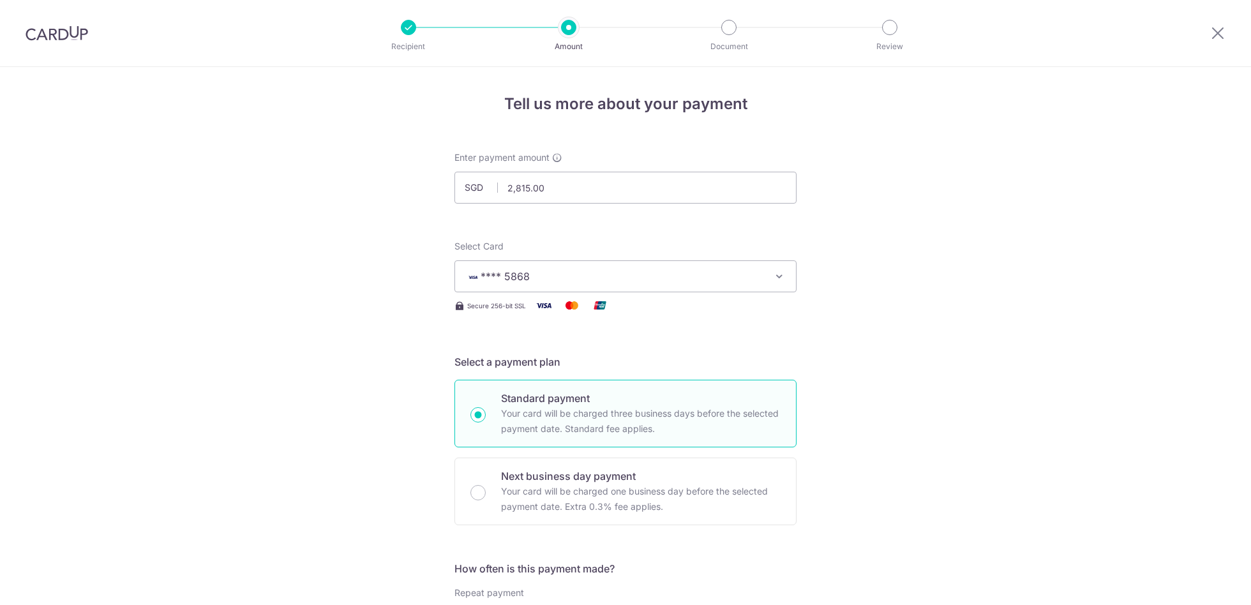
scroll to position [688, 0]
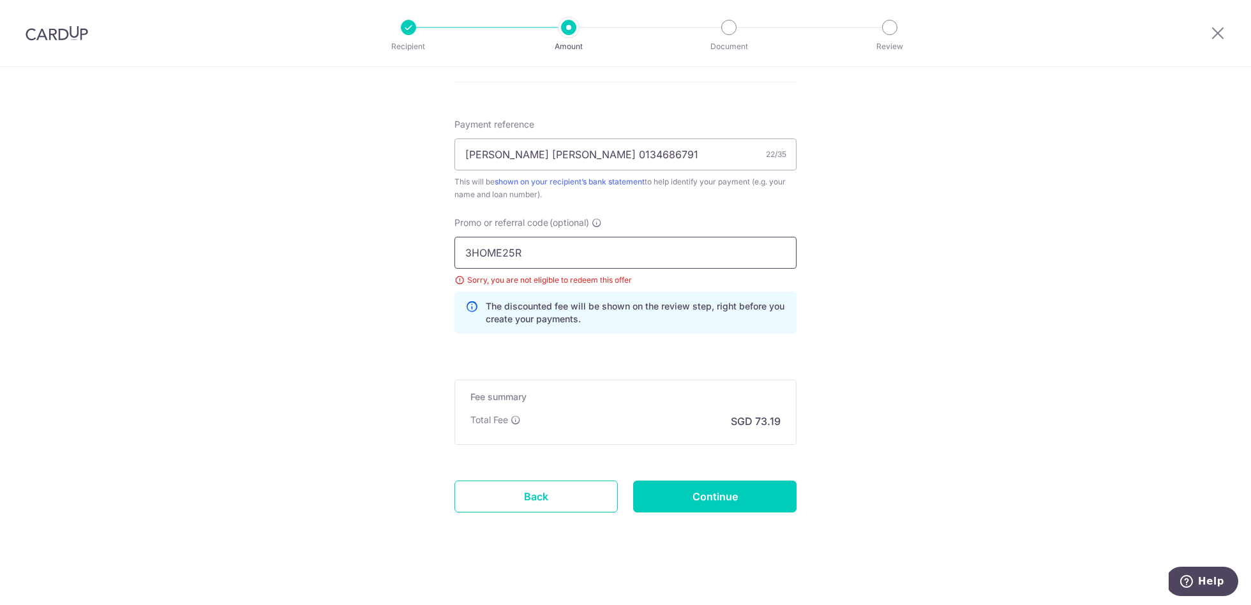
drag, startPoint x: 538, startPoint y: 253, endPoint x: 356, endPoint y: 230, distance: 183.2
type input "REC185"
click at [710, 491] on input "Continue" at bounding box center [714, 496] width 163 height 32
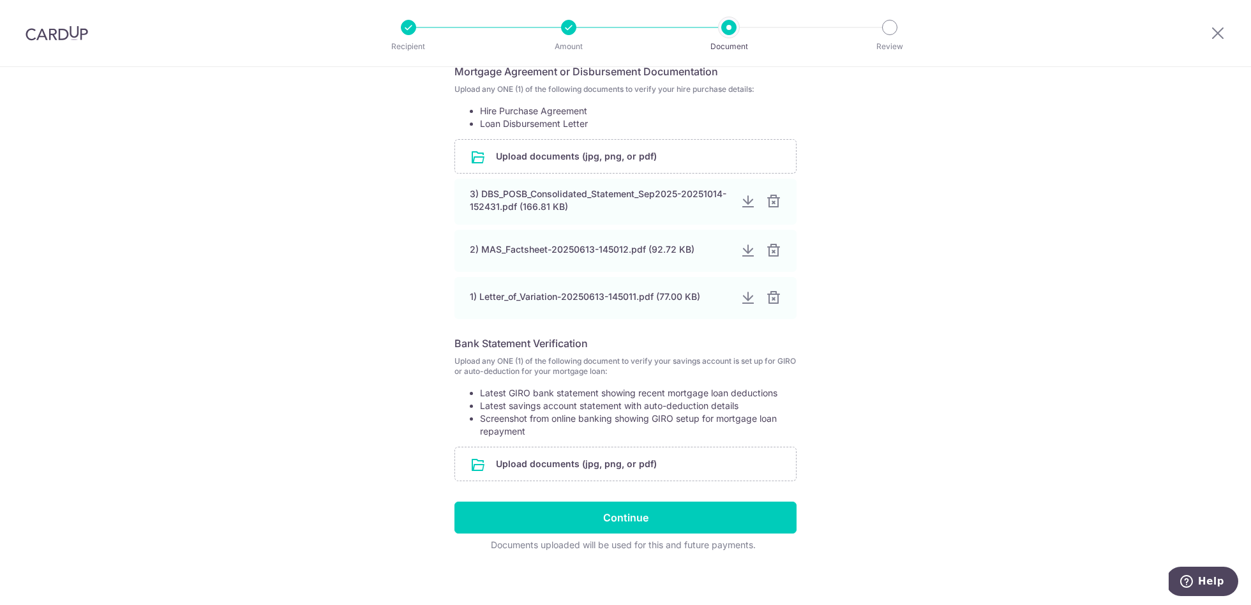
scroll to position [245, 0]
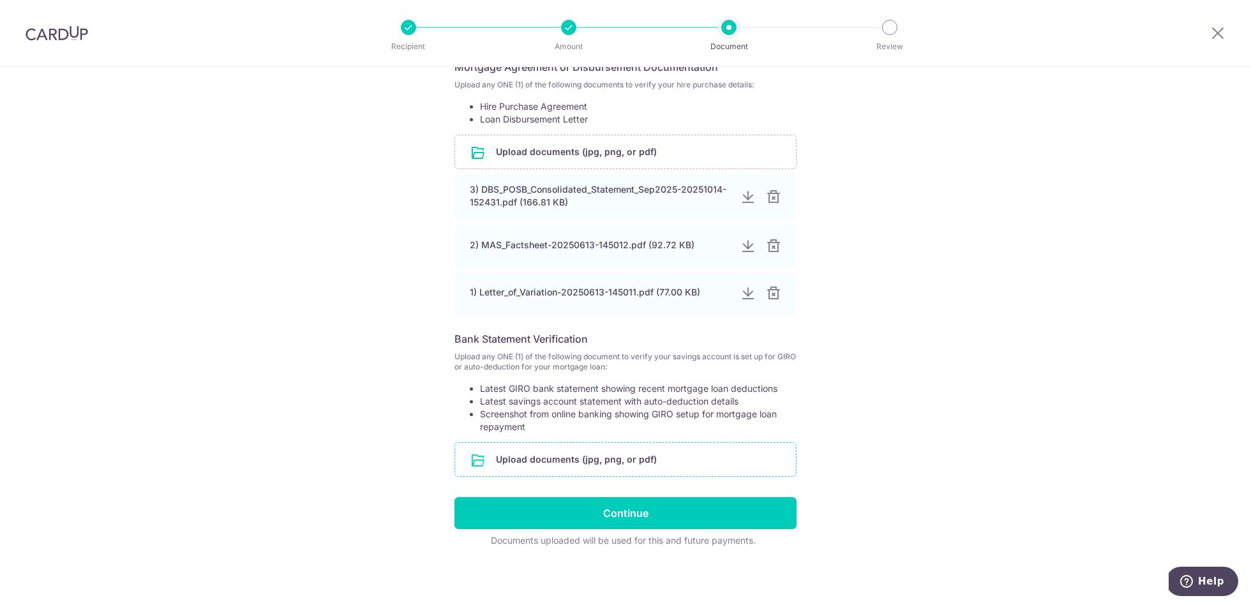
click at [594, 455] on input "file" at bounding box center [625, 459] width 341 height 33
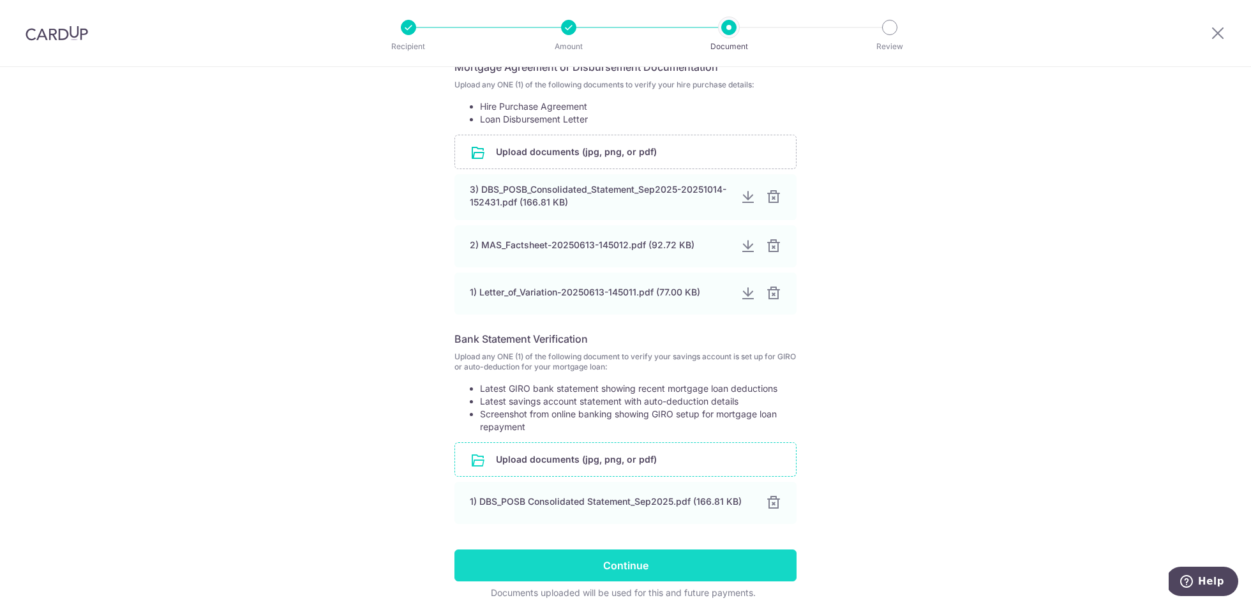
click at [623, 569] on input "Continue" at bounding box center [625, 565] width 342 height 32
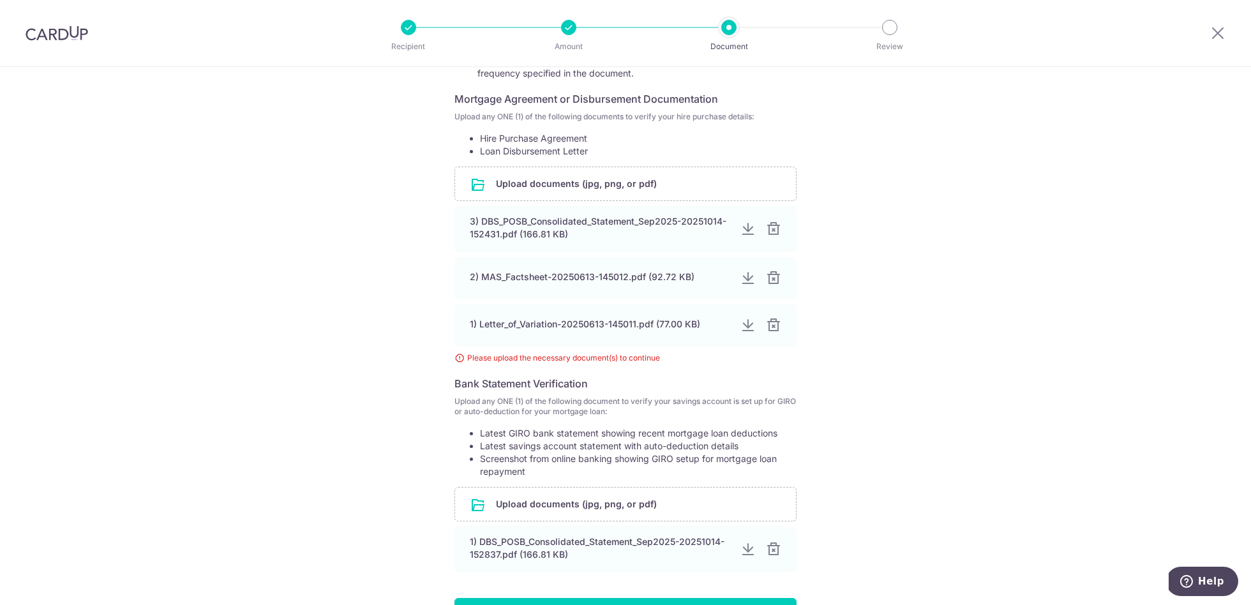
scroll to position [314, 0]
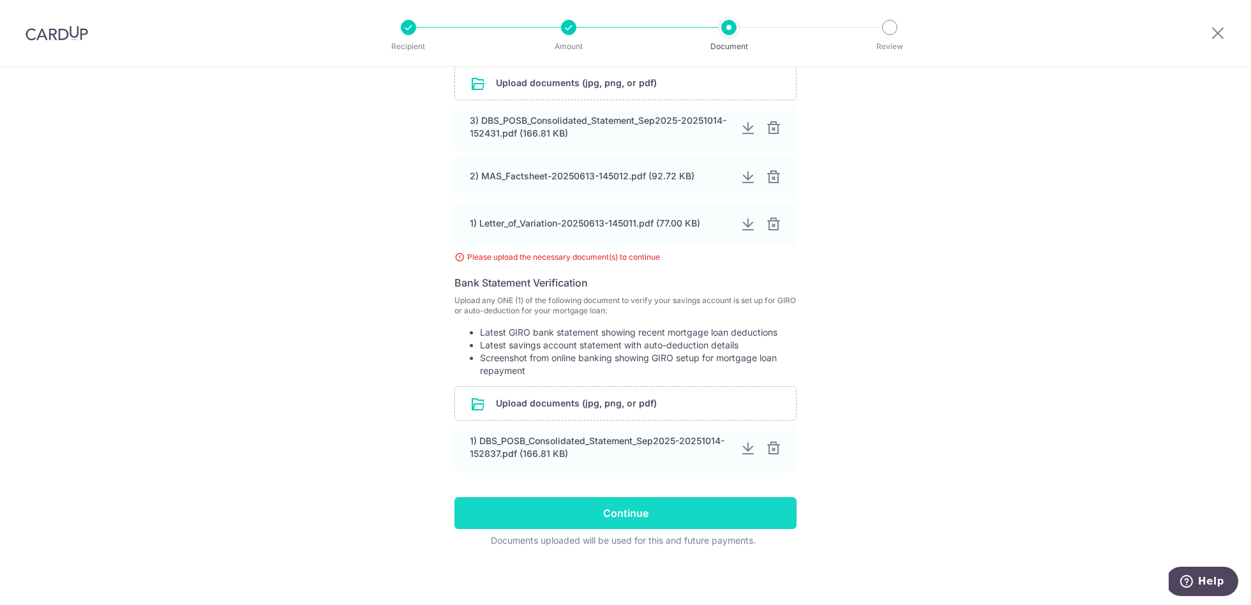
click at [600, 511] on input "Continue" at bounding box center [625, 513] width 342 height 32
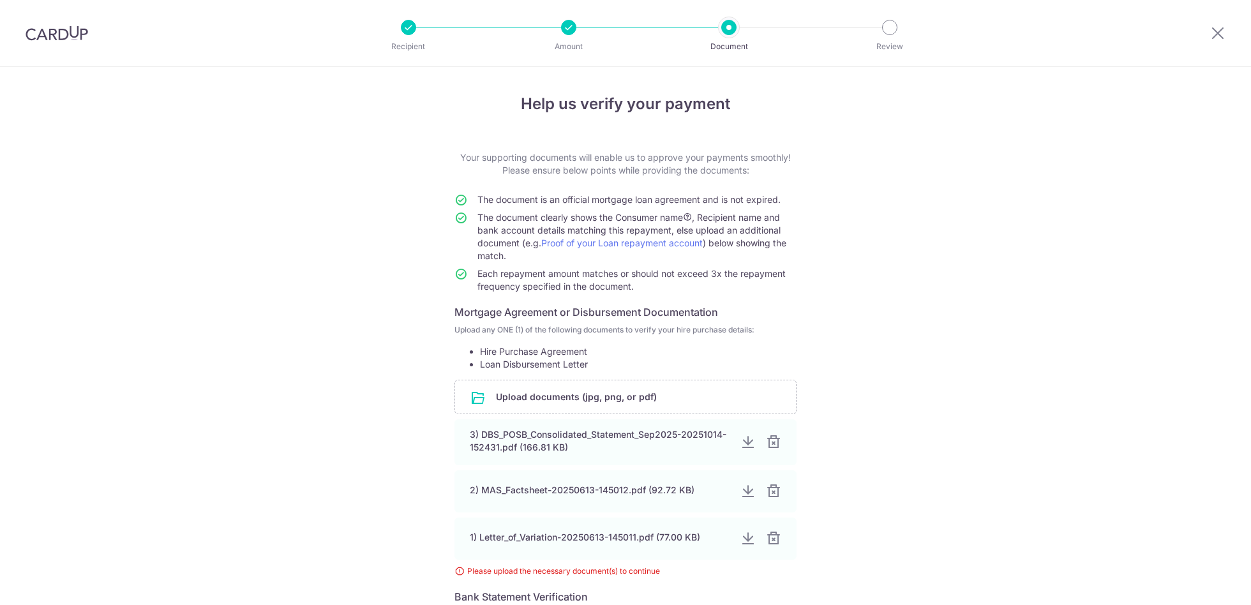
scroll to position [112, 0]
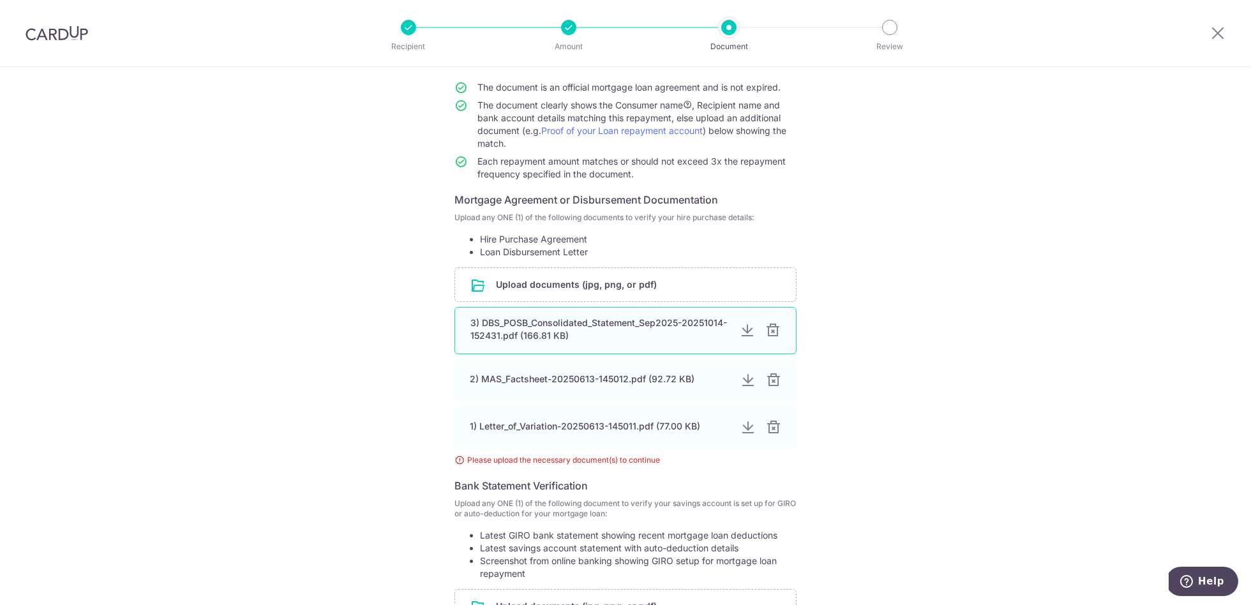
click at [768, 327] on div at bounding box center [772, 330] width 15 height 15
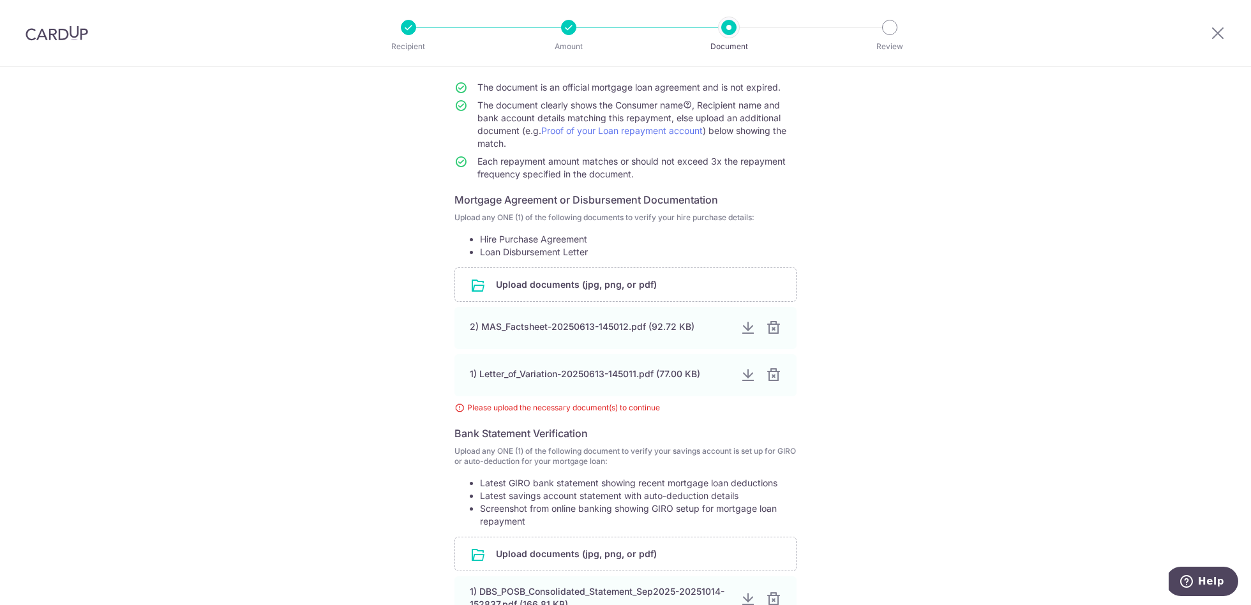
scroll to position [263, 0]
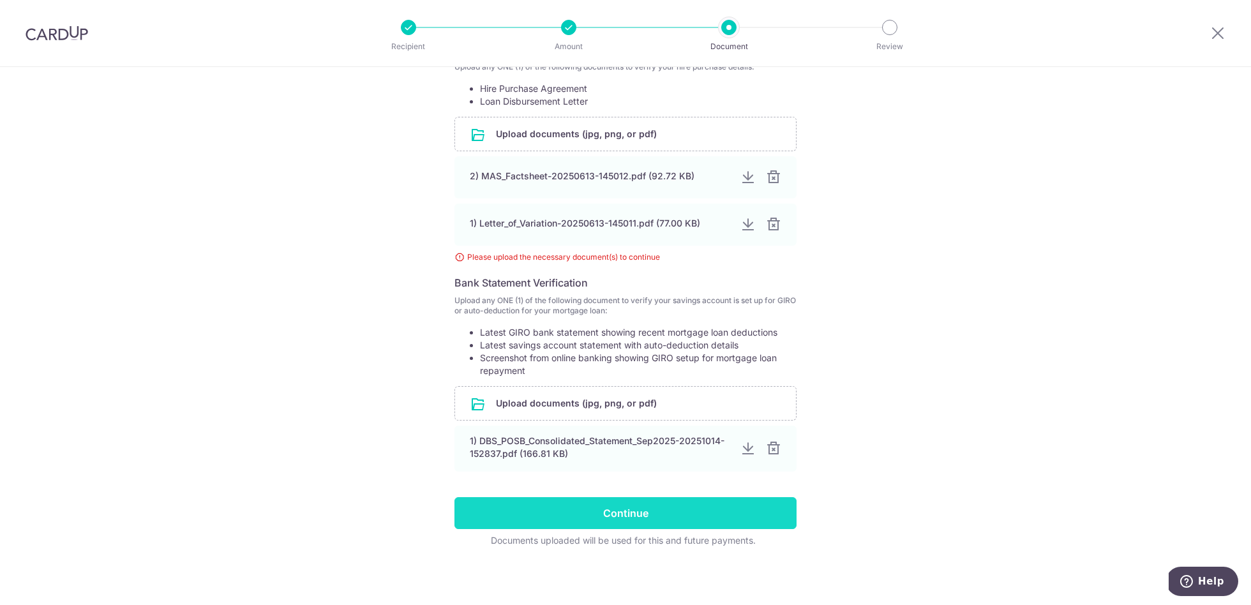
click at [643, 517] on input "Continue" at bounding box center [625, 513] width 342 height 32
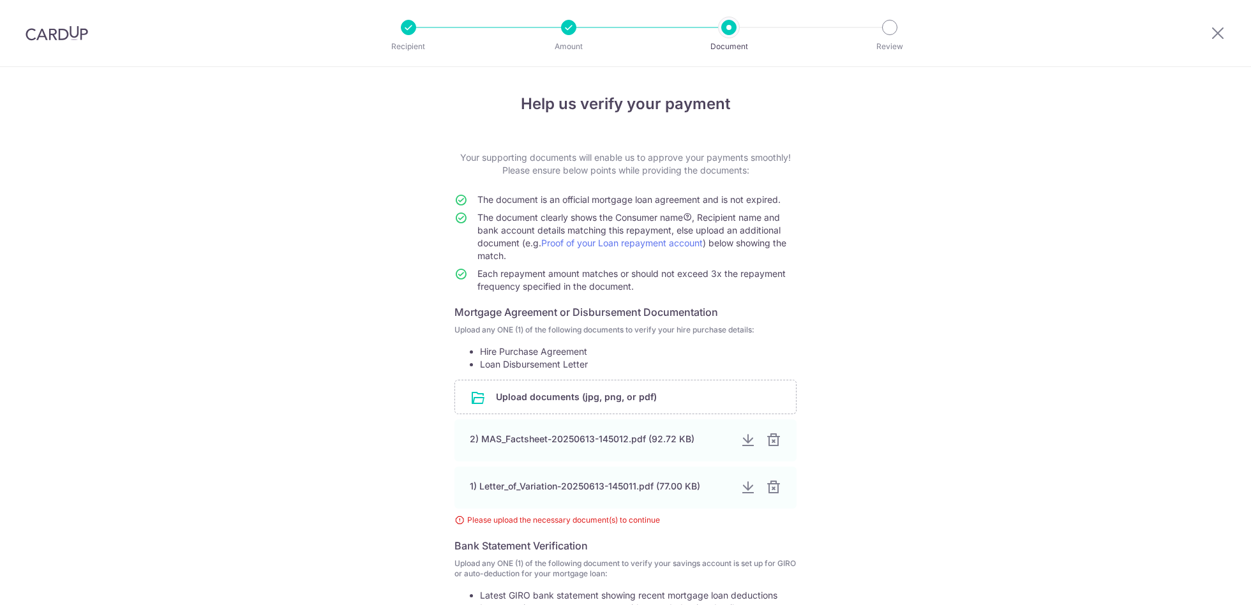
scroll to position [112, 0]
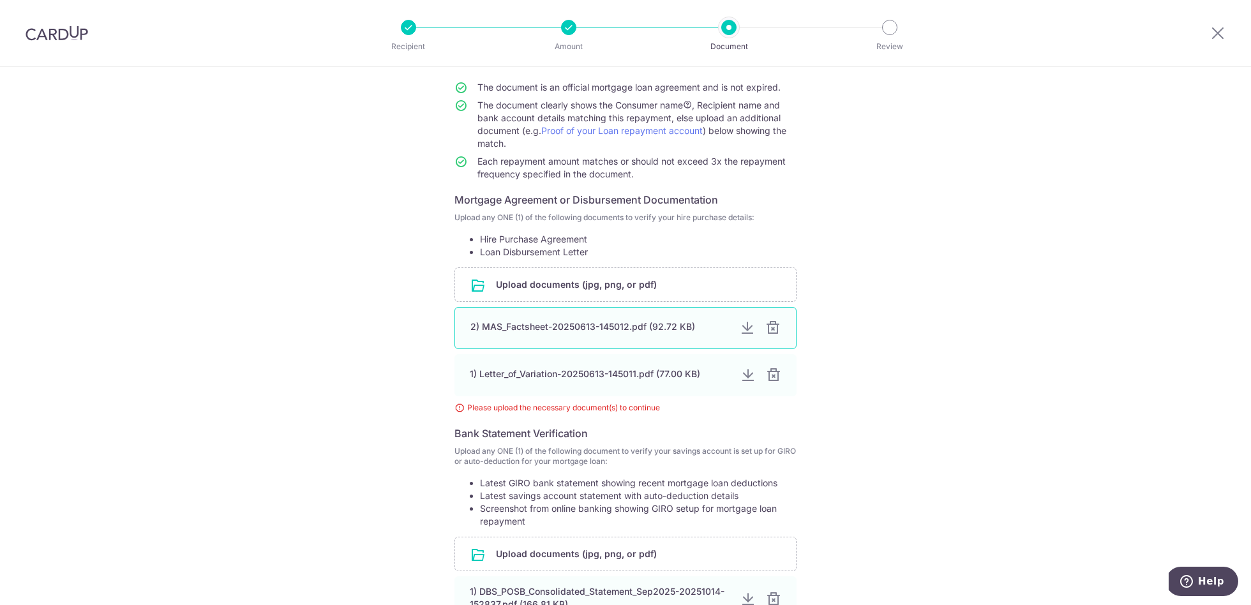
click at [743, 325] on div at bounding box center [747, 327] width 15 height 15
click at [743, 372] on div at bounding box center [747, 375] width 15 height 15
click at [769, 326] on div at bounding box center [772, 327] width 15 height 15
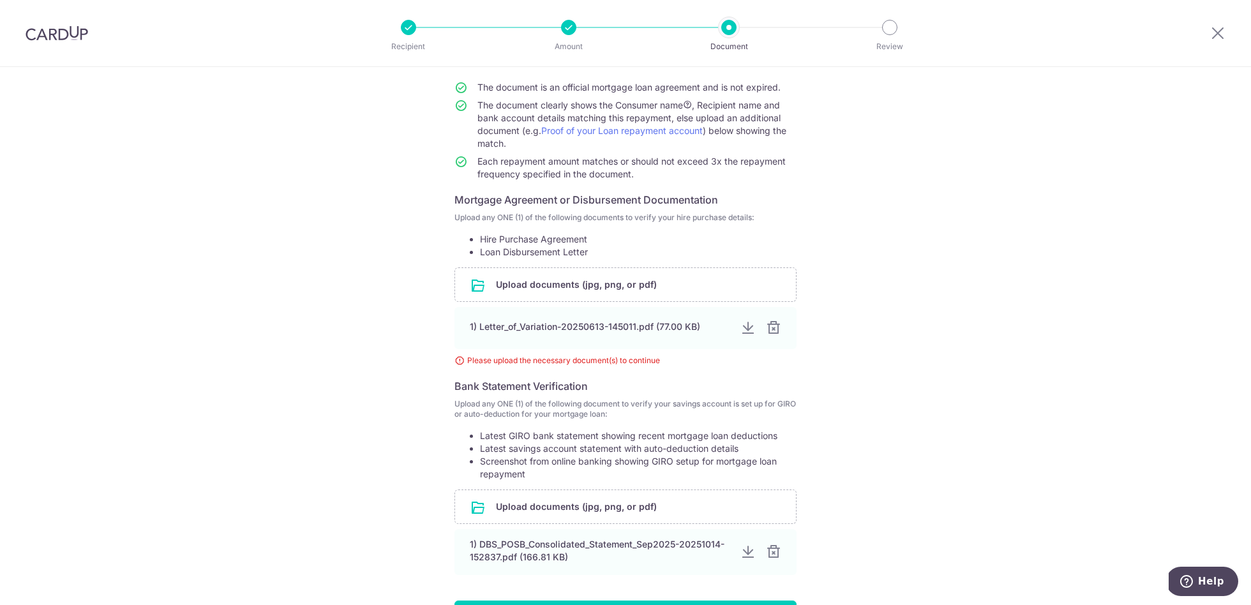
click at [769, 326] on div at bounding box center [773, 327] width 15 height 15
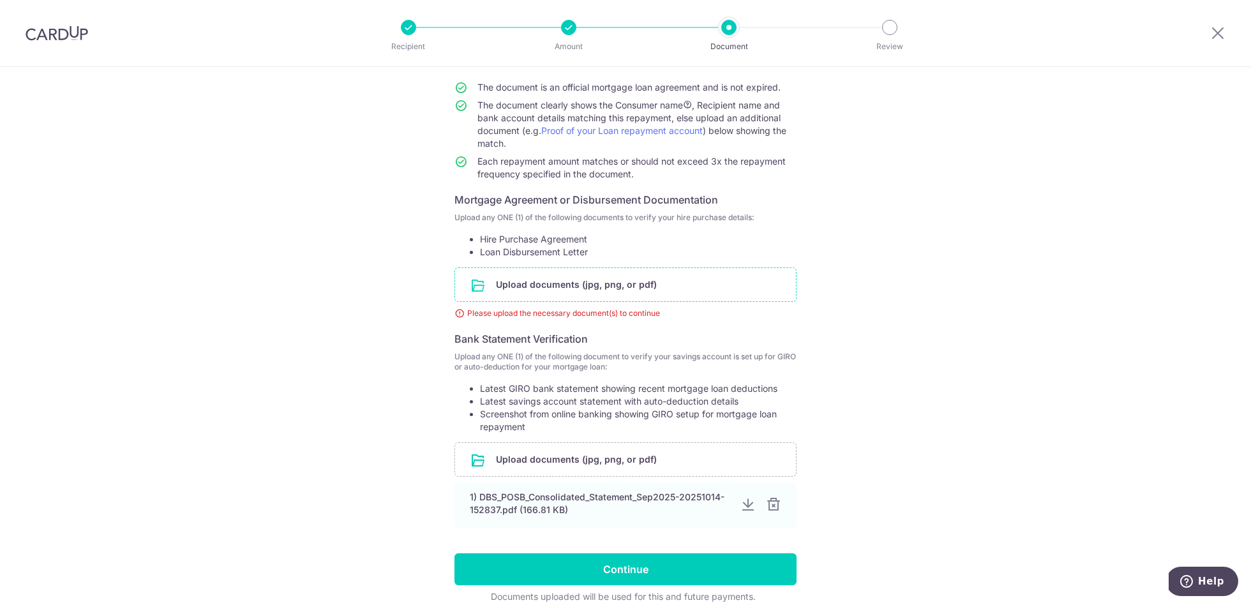
click at [583, 285] on input "file" at bounding box center [625, 284] width 341 height 33
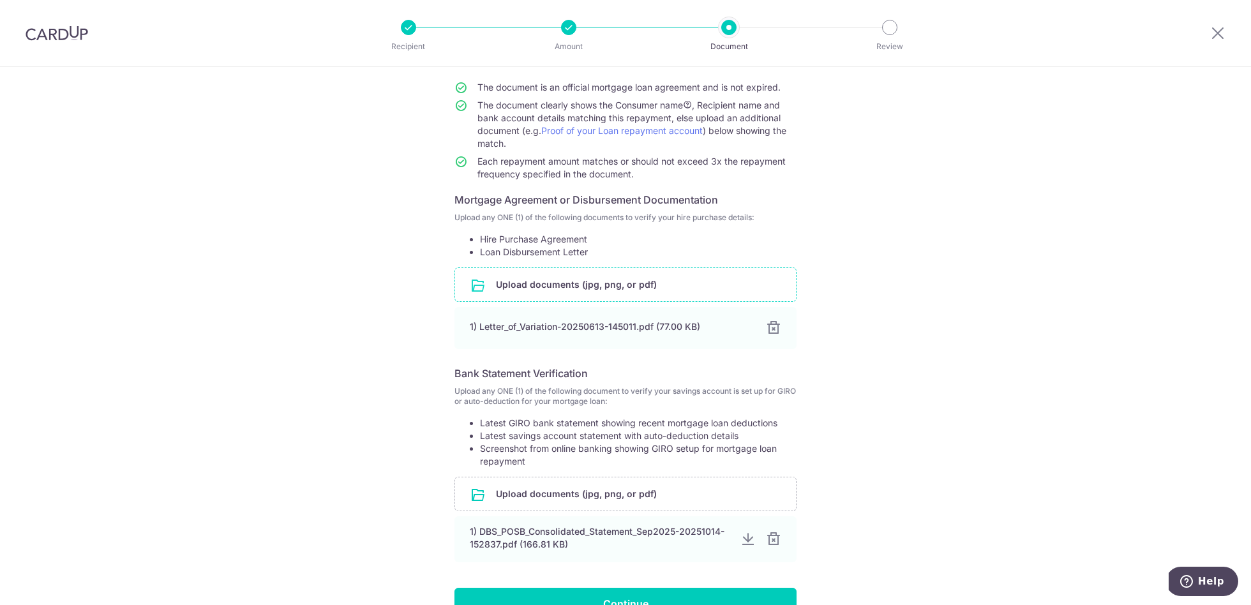
click at [588, 284] on input "file" at bounding box center [625, 284] width 341 height 33
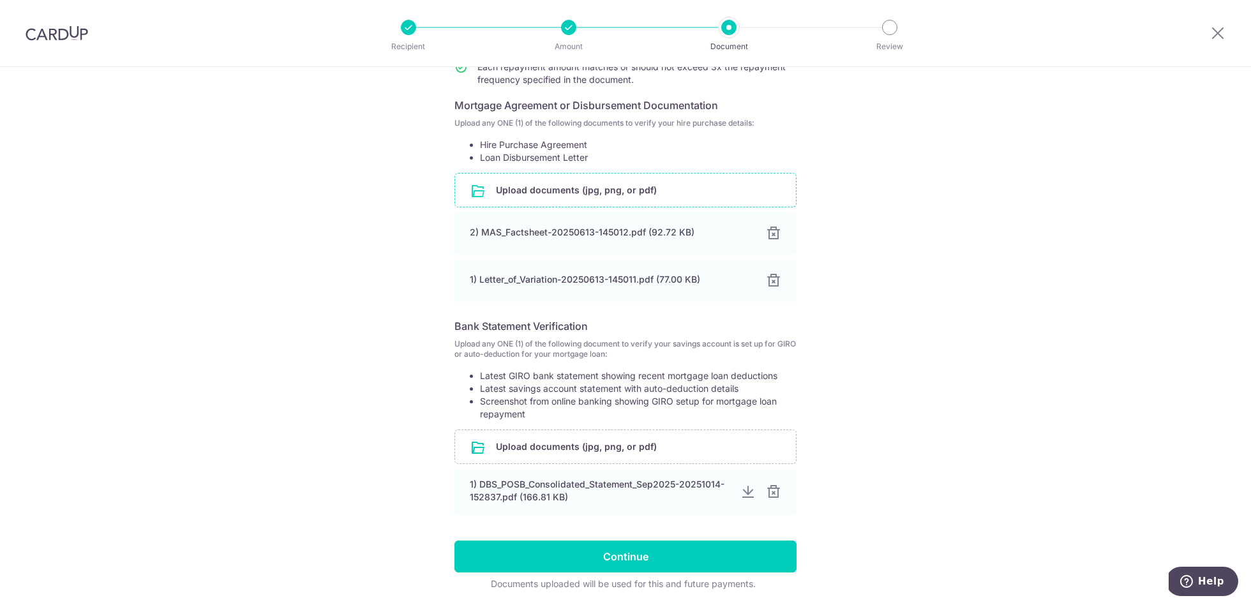
scroll to position [250, 0]
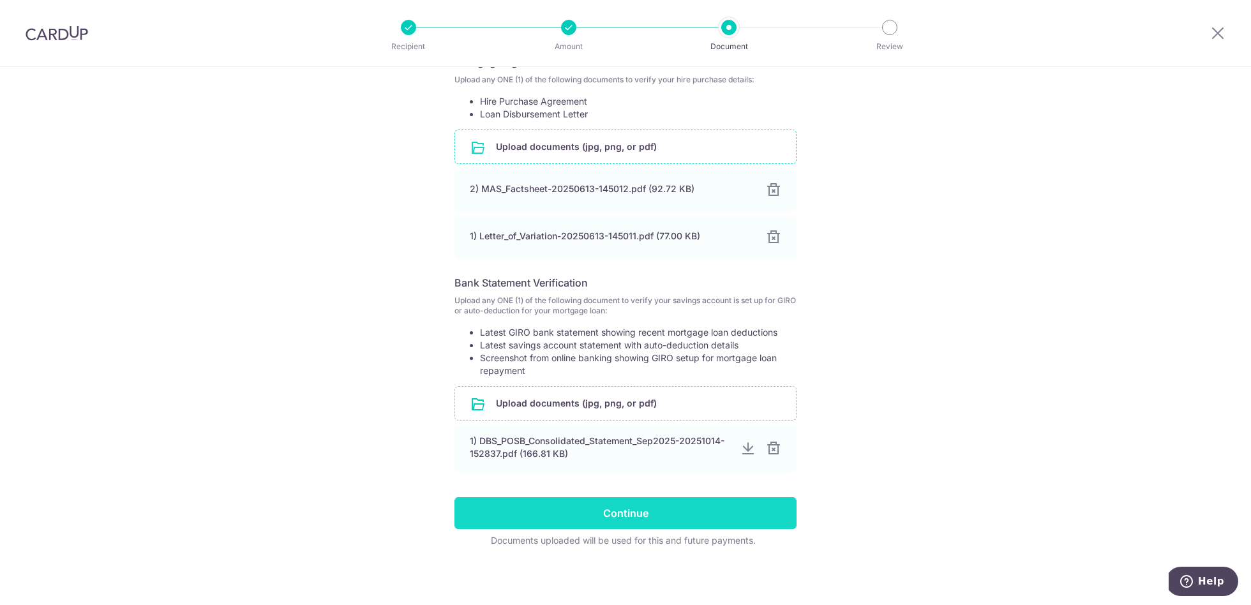
click at [638, 507] on input "Continue" at bounding box center [625, 513] width 342 height 32
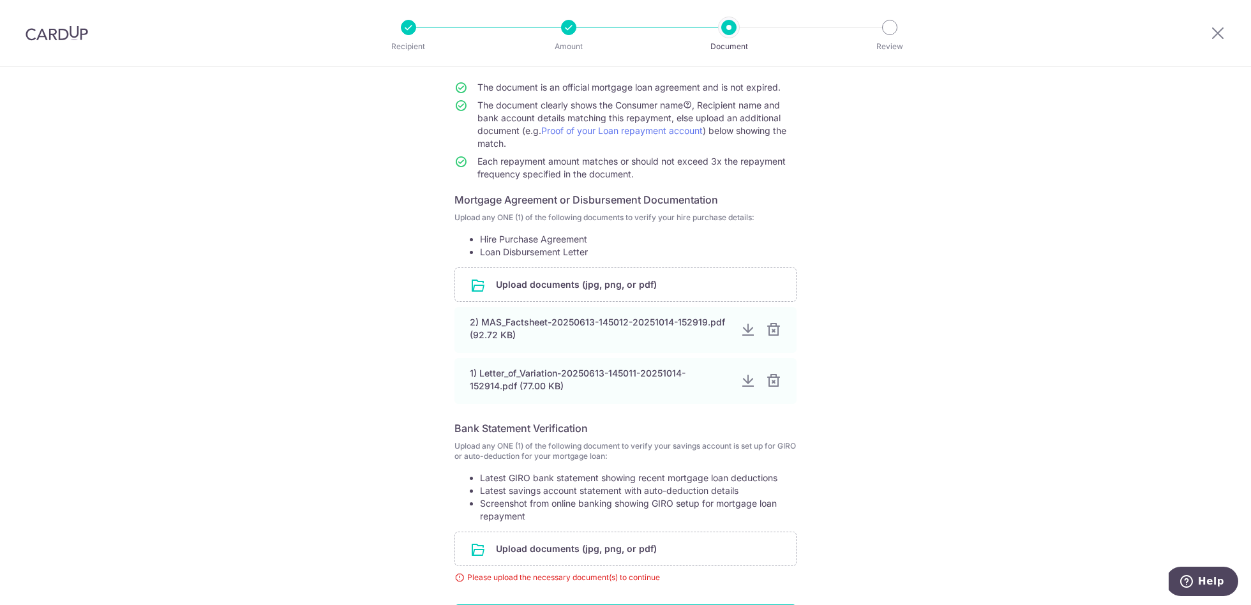
scroll to position [219, 0]
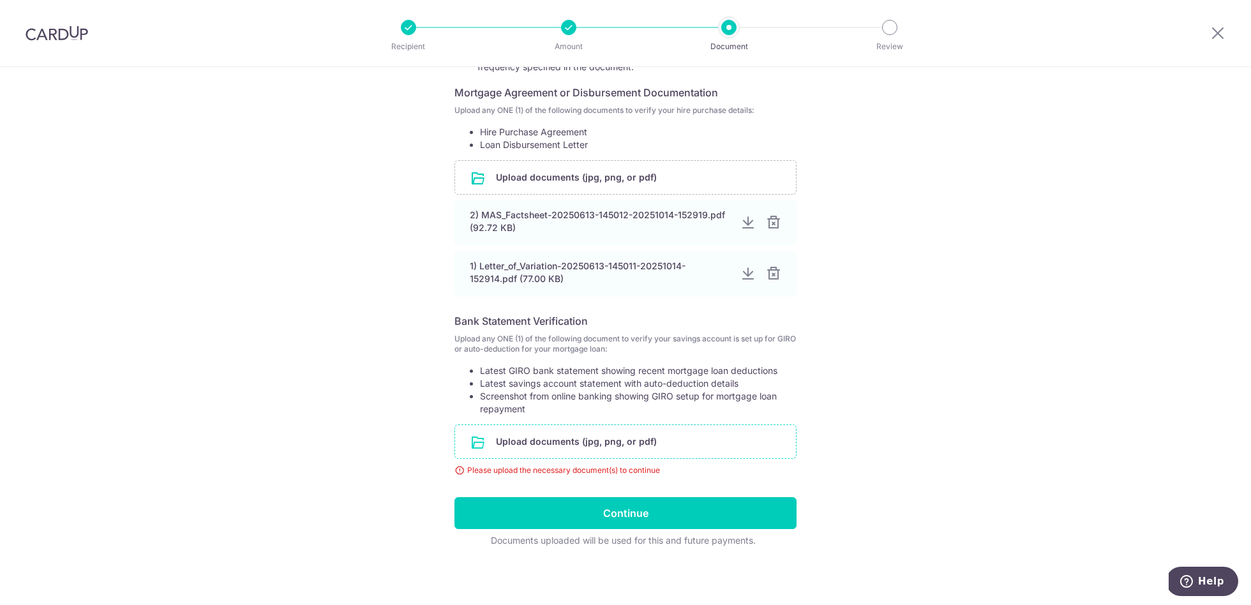
click at [546, 440] on input "file" at bounding box center [625, 441] width 341 height 33
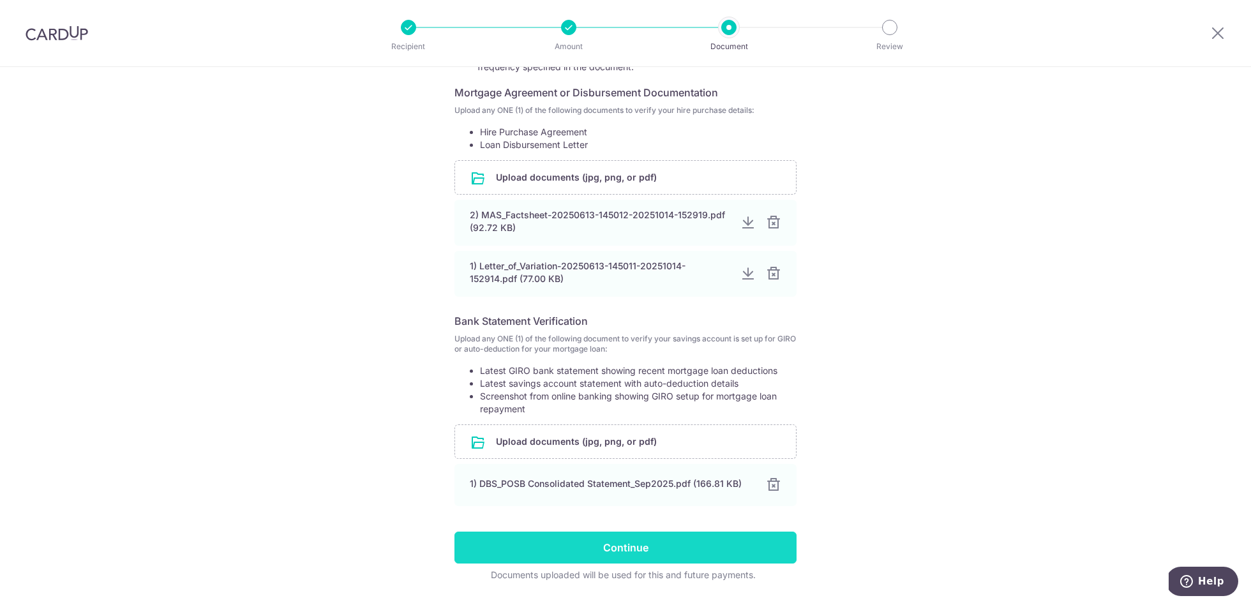
click at [638, 549] on input "Continue" at bounding box center [625, 548] width 342 height 32
